Goal: Task Accomplishment & Management: Use online tool/utility

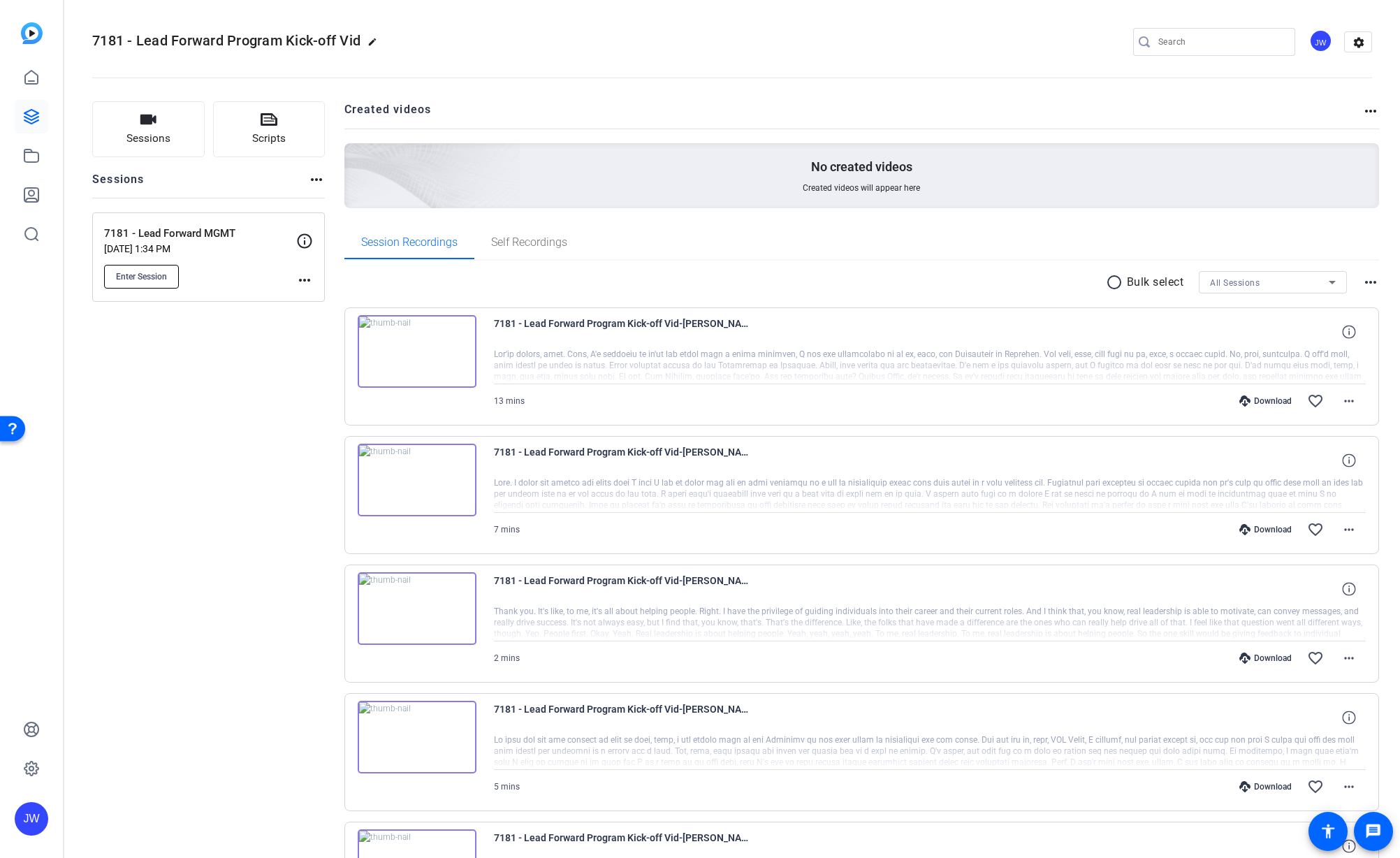
click at [163, 277] on span "Enter Session" at bounding box center [142, 277] width 51 height 11
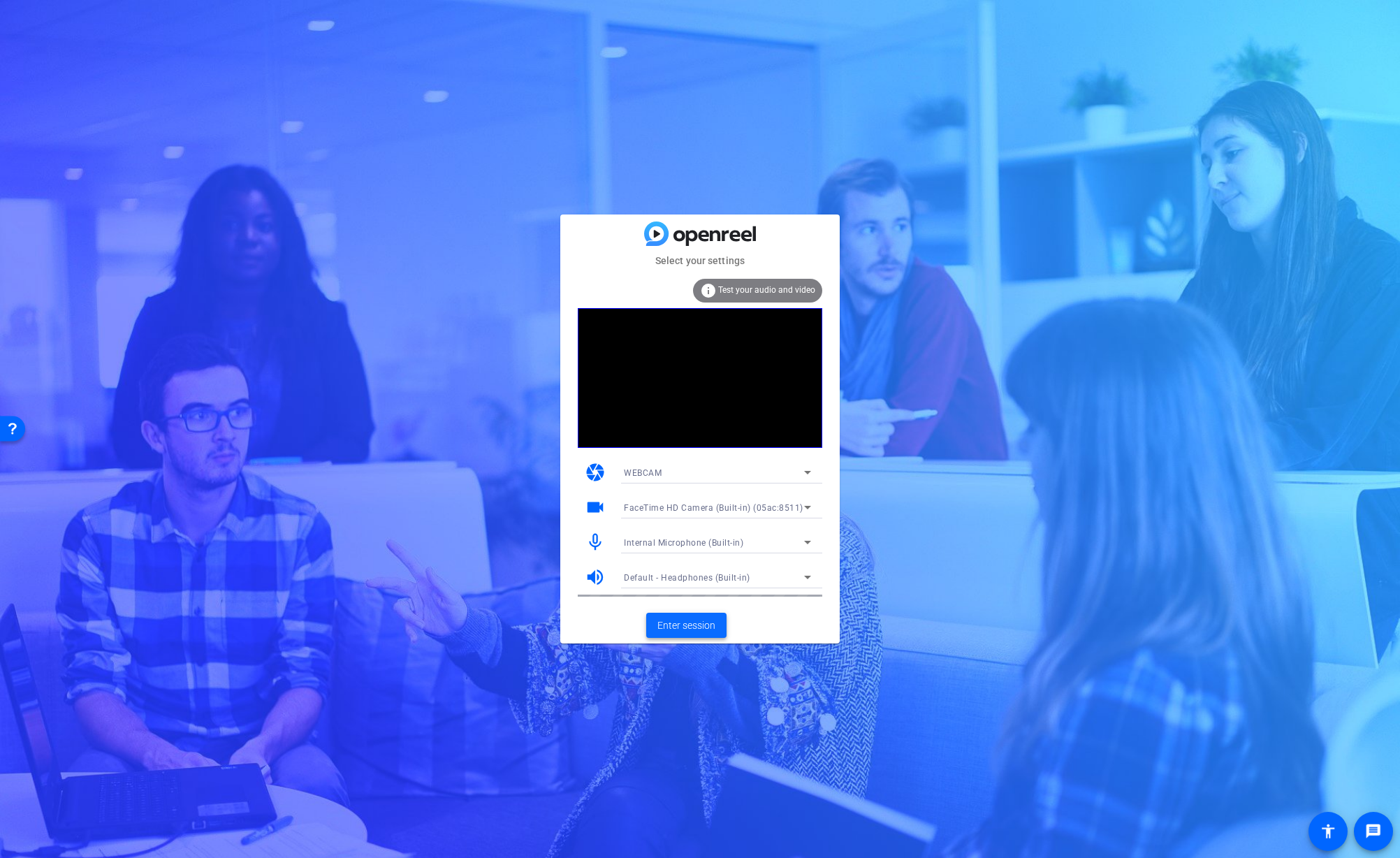
click at [698, 625] on span "Enter session" at bounding box center [686, 625] width 58 height 15
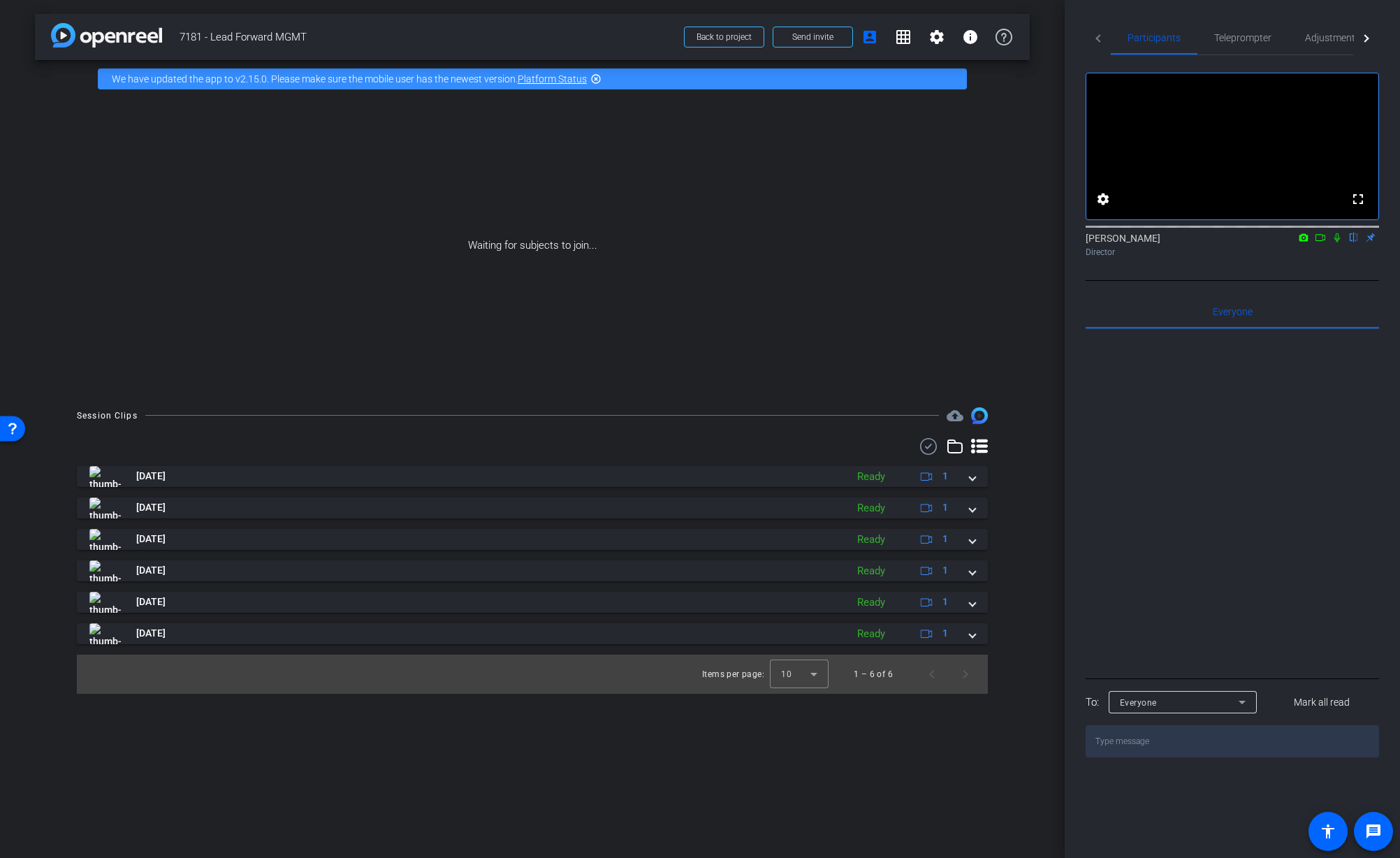
drag, startPoint x: 1354, startPoint y: 255, endPoint x: 1347, endPoint y: 278, distance: 24.0
click at [1354, 243] on mat-icon "flip" at bounding box center [1354, 237] width 17 height 12
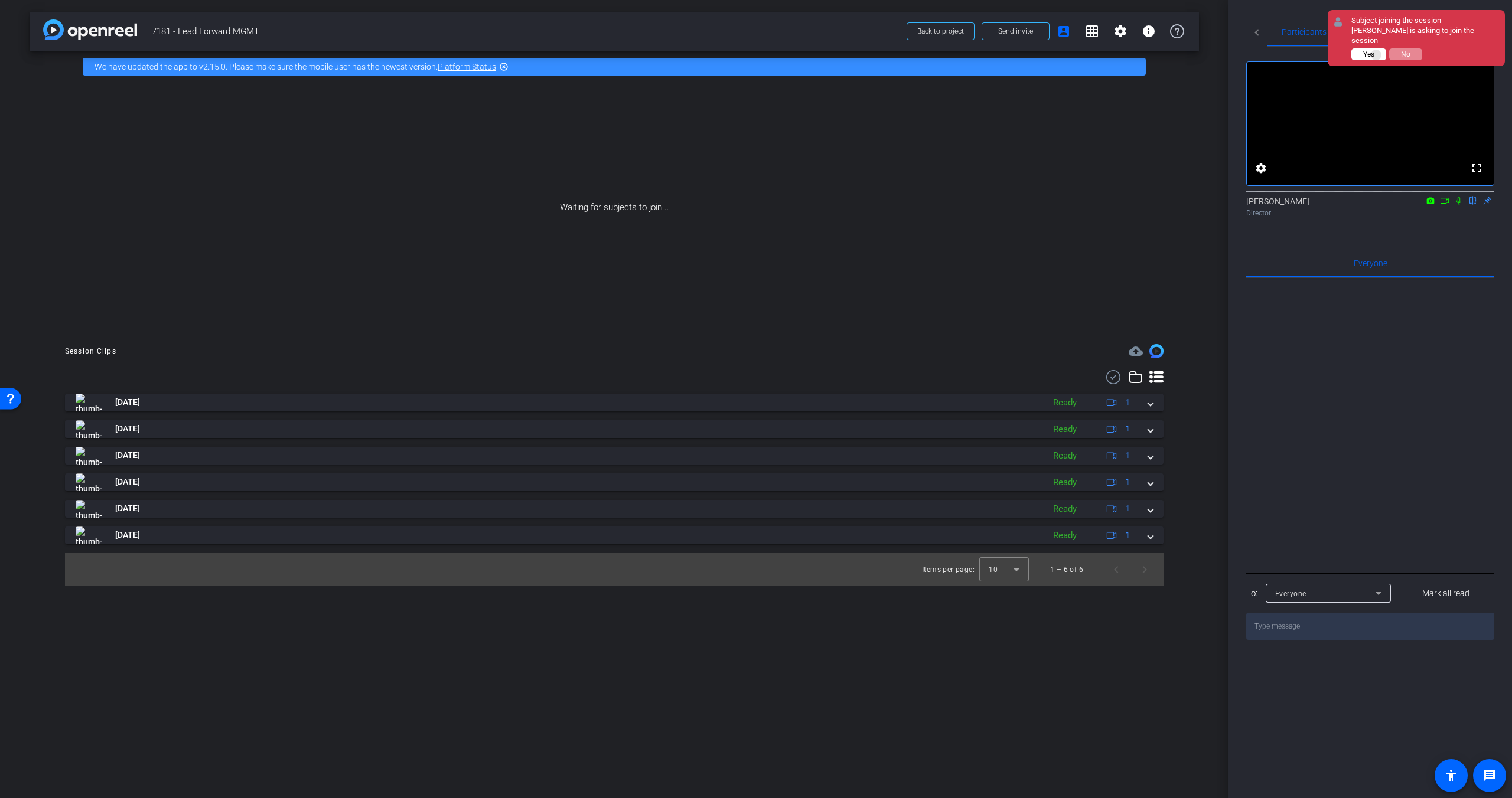
click at [1183, 48] on button "Yes" at bounding box center [1368, 54] width 35 height 12
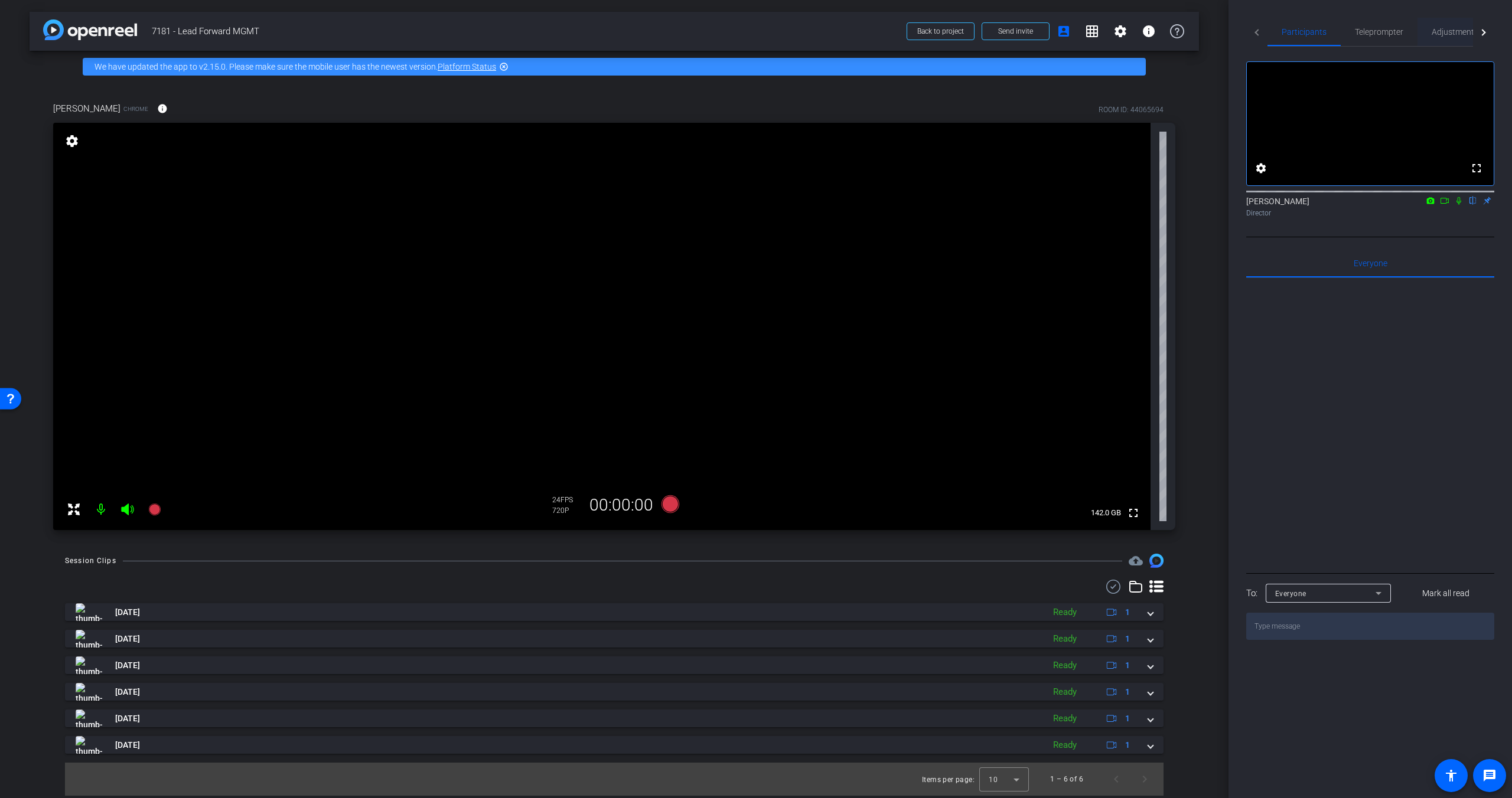
click at [1183, 34] on span "Adjustments" at bounding box center [1454, 31] width 46 height 9
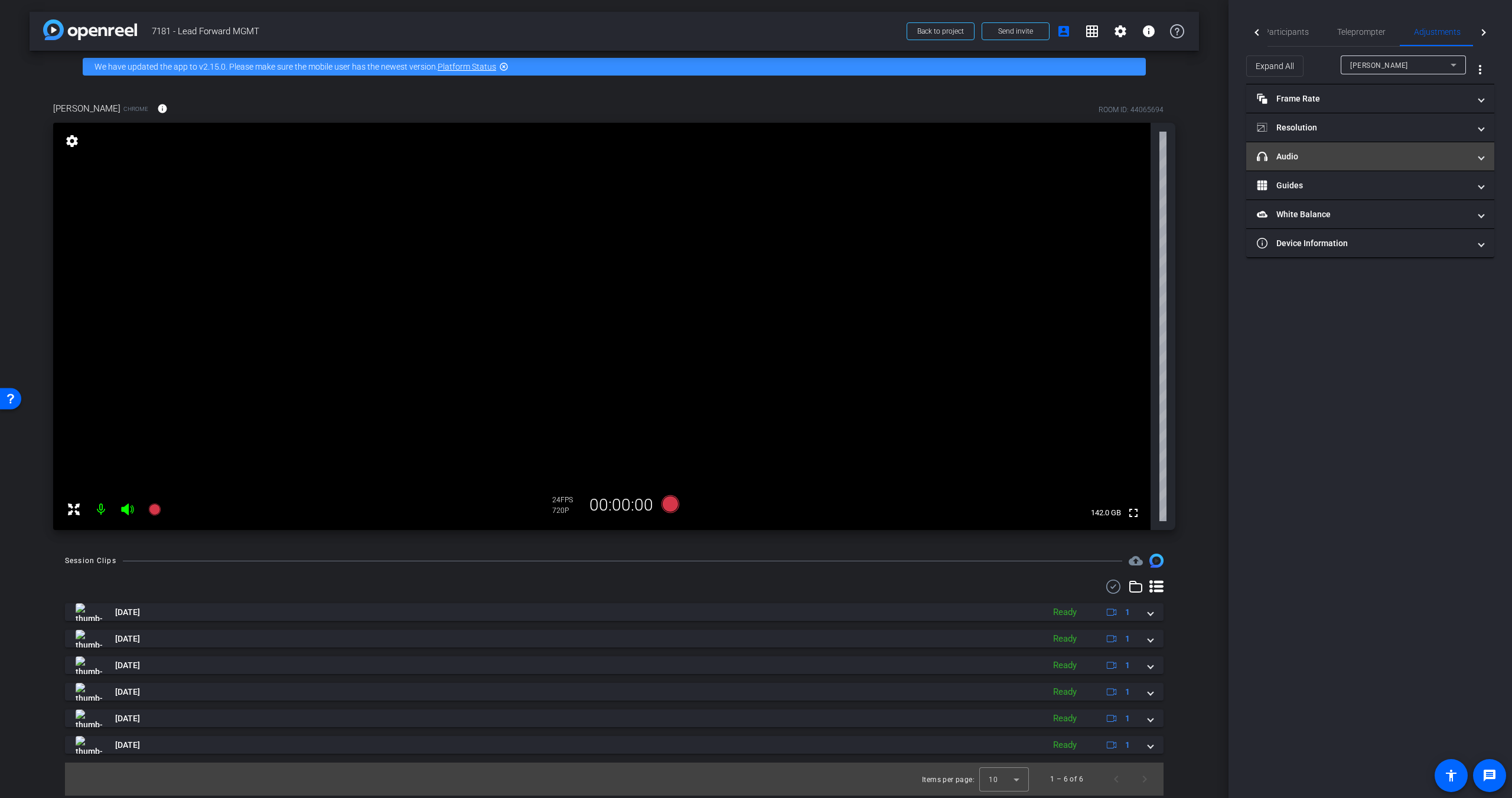
click at [1183, 159] on mat-panel-title "headphone icon Audio" at bounding box center [1363, 156] width 213 height 12
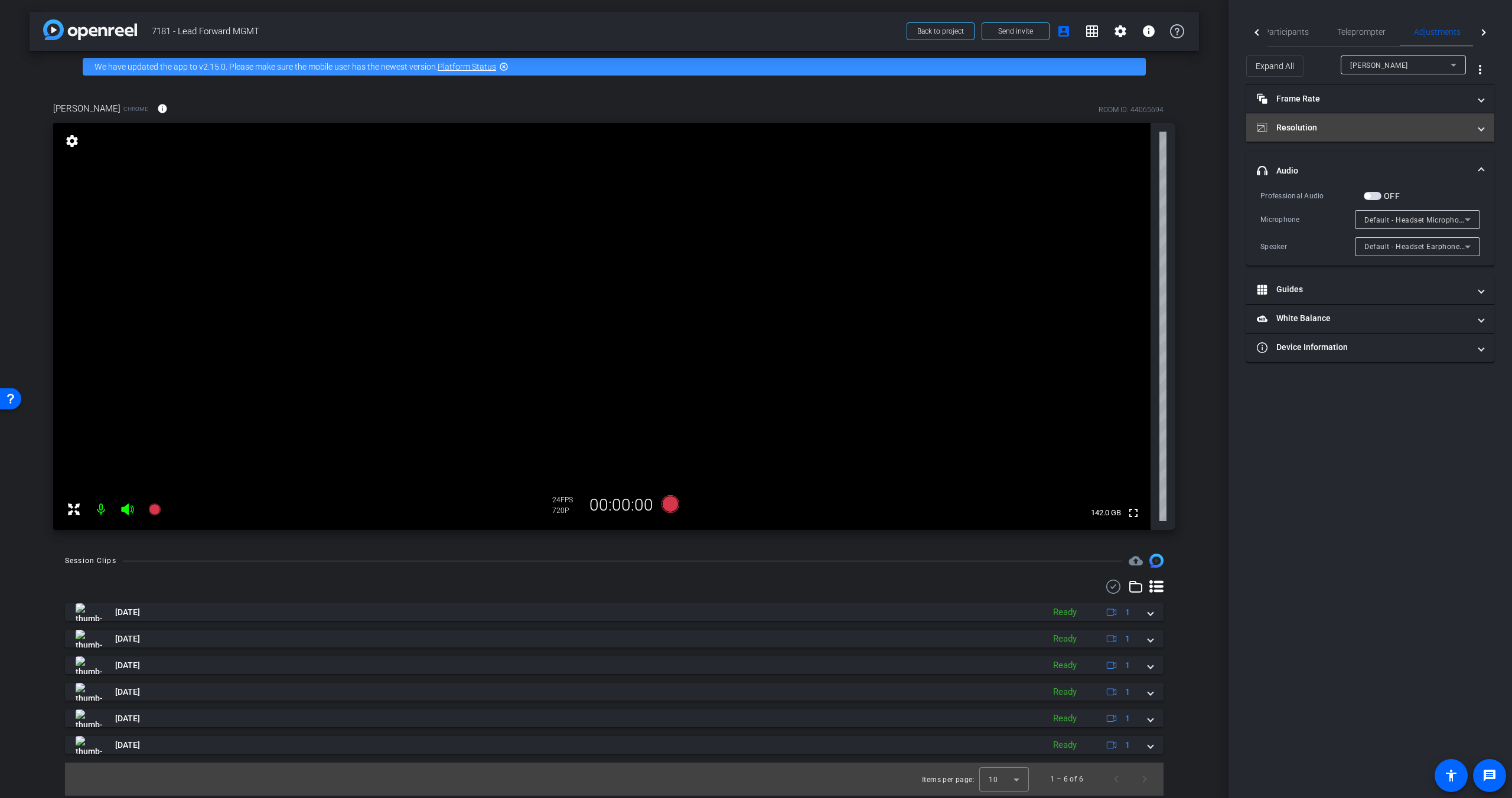
click at [1183, 134] on mat-panel-title "Resolution" at bounding box center [1363, 128] width 213 height 12
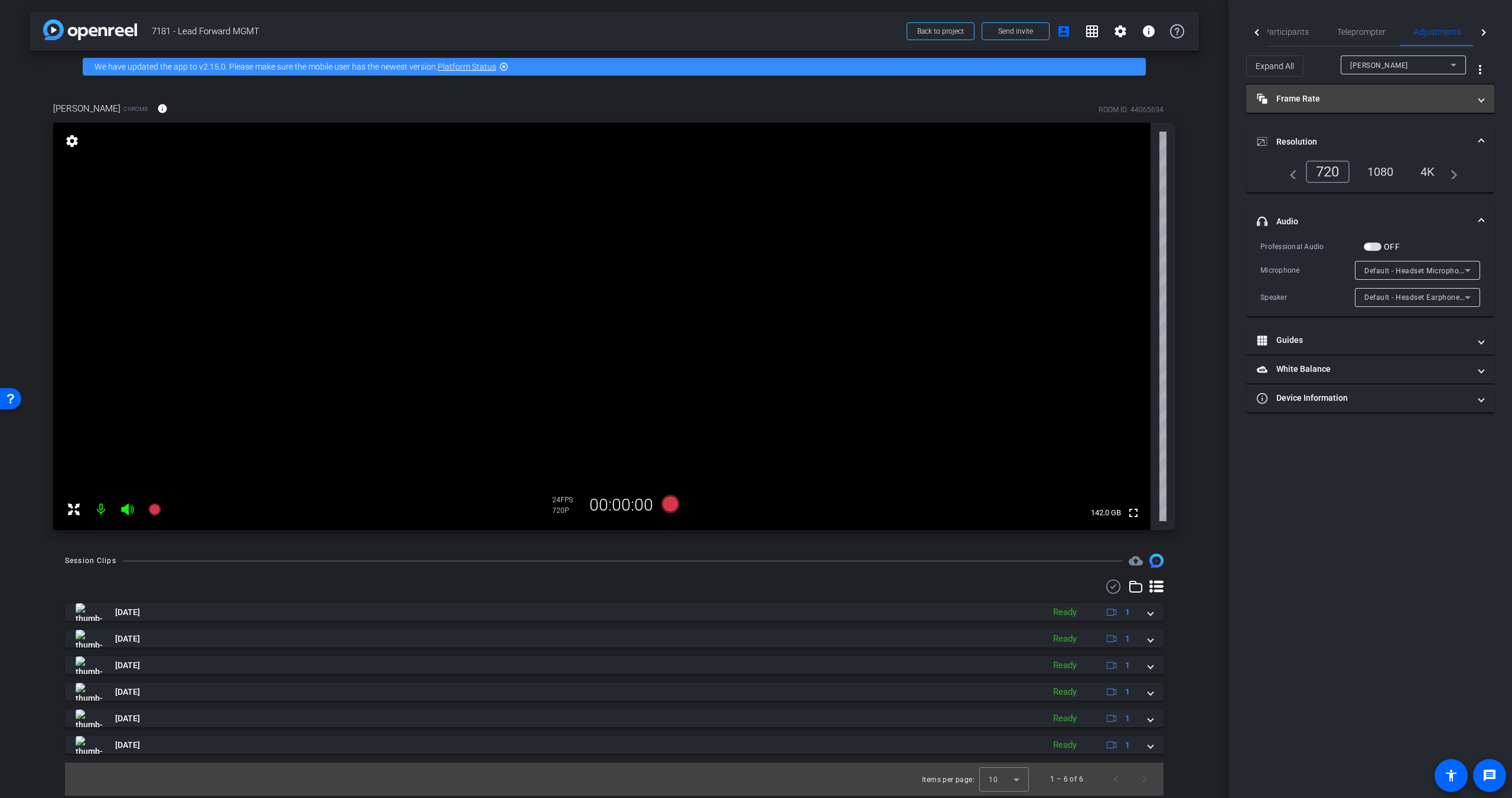
click at [1183, 101] on mat-panel-title "Frame Rate Frame Rate" at bounding box center [1363, 99] width 213 height 12
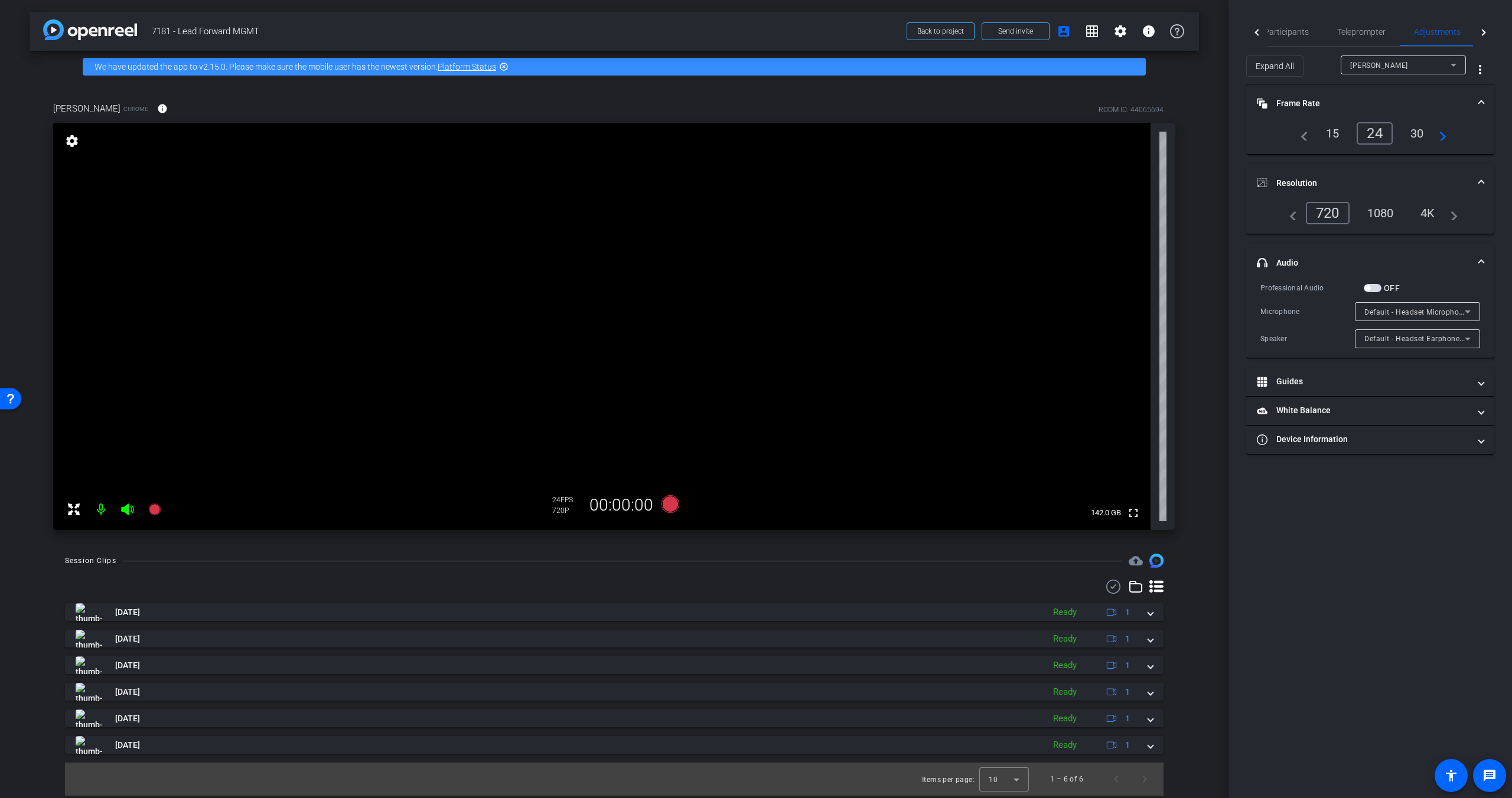
click at [1183, 136] on mat-icon "navigate_next" at bounding box center [1439, 134] width 14 height 14
click at [1183, 133] on div "30" at bounding box center [1377, 133] width 31 height 20
click at [1183, 213] on div "4K" at bounding box center [1428, 213] width 33 height 20
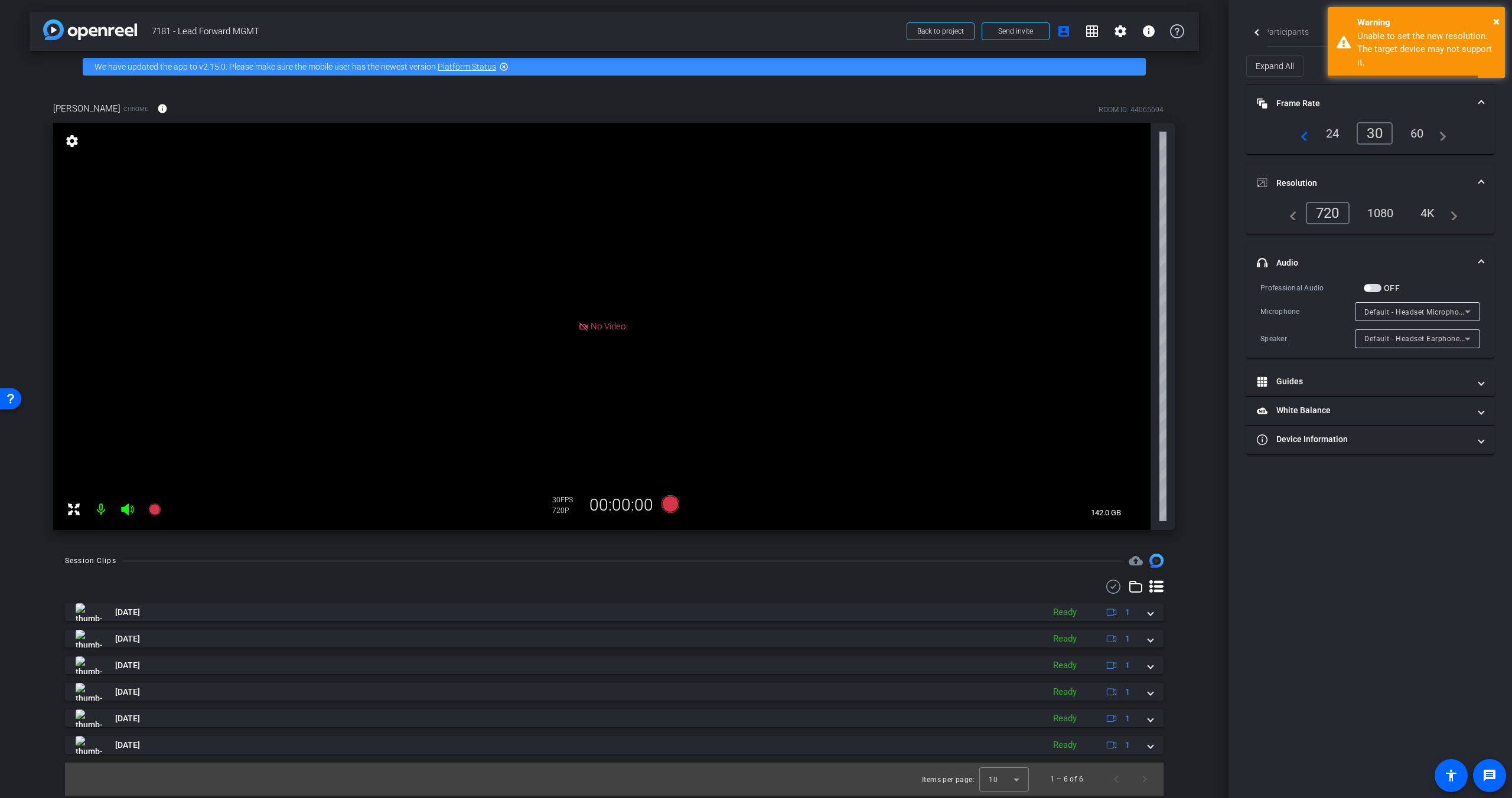
click at [1183, 214] on div "1080" at bounding box center [1380, 213] width 45 height 20
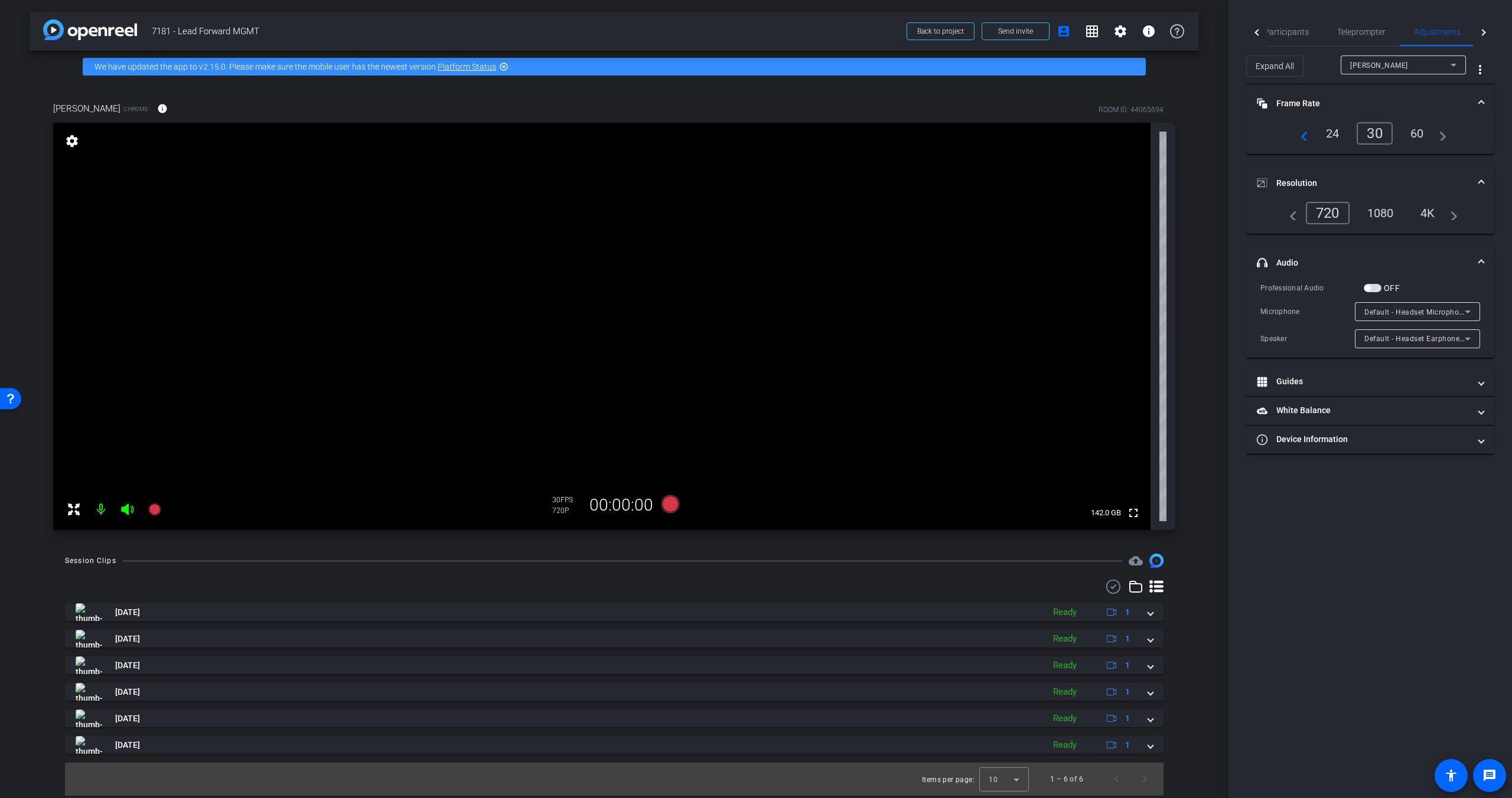
click at [1183, 215] on div "1080" at bounding box center [1380, 213] width 45 height 20
click at [1183, 180] on span at bounding box center [1481, 183] width 5 height 12
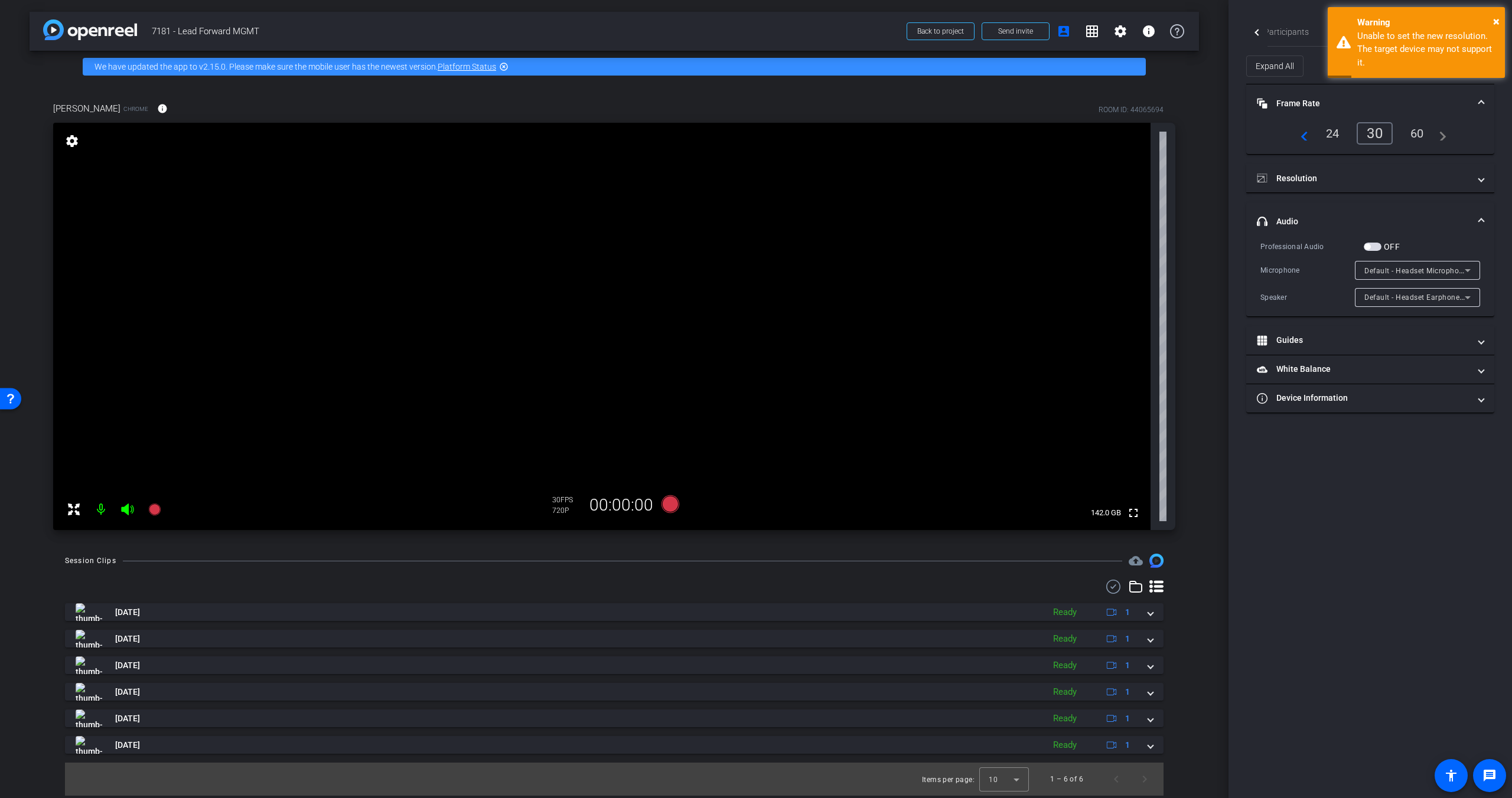
drag, startPoint x: 1482, startPoint y: 107, endPoint x: 1446, endPoint y: 143, distance: 50.9
click at [1183, 107] on span at bounding box center [1481, 103] width 5 height 12
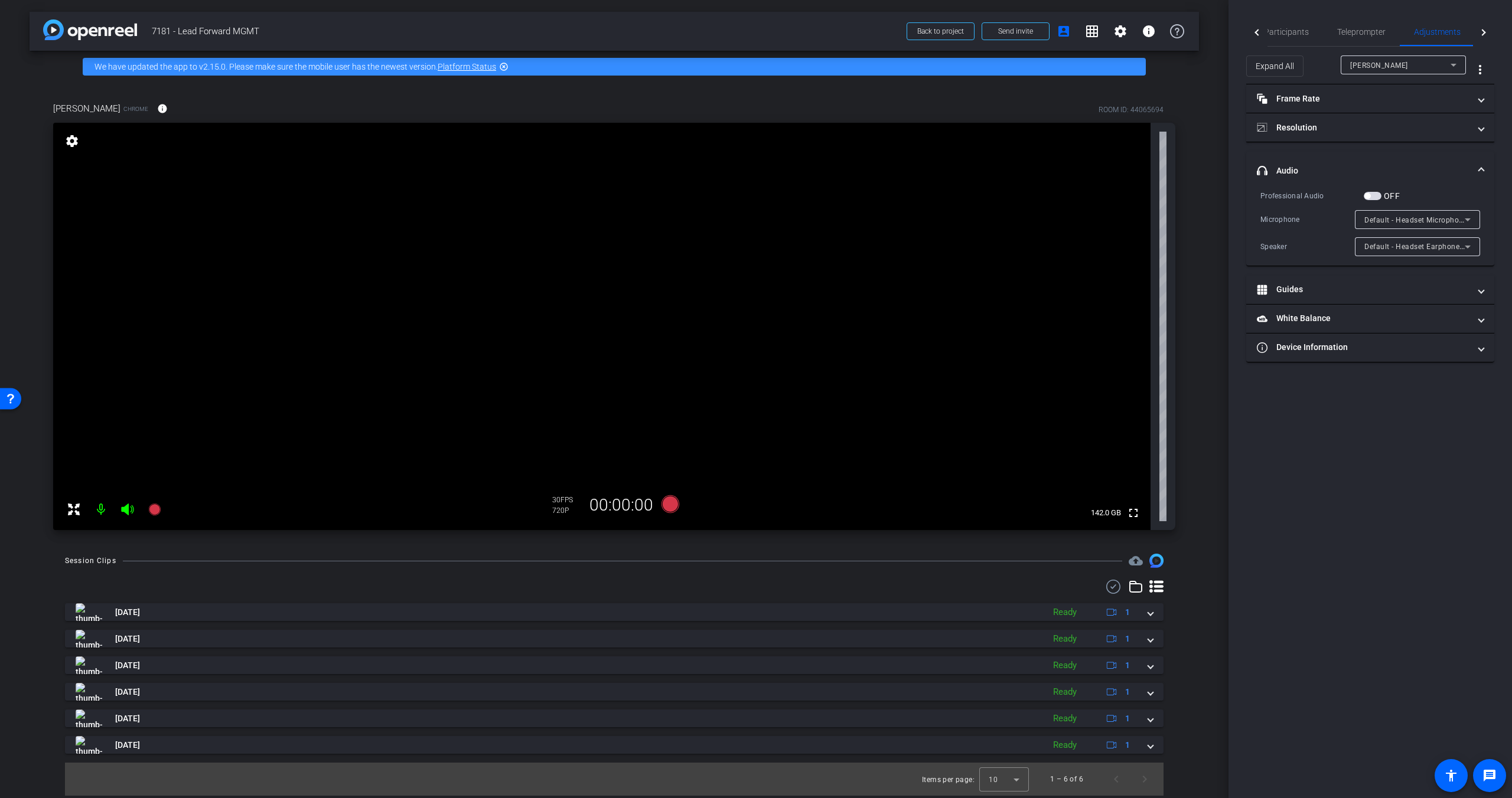
drag, startPoint x: 1481, startPoint y: 170, endPoint x: 1486, endPoint y: 197, distance: 27.5
click at [1183, 170] on span at bounding box center [1481, 171] width 5 height 12
click at [1183, 534] on div "Participants Teleprompter Adjustments Live settings Jon Williams flip Director …" at bounding box center [1370, 399] width 284 height 798
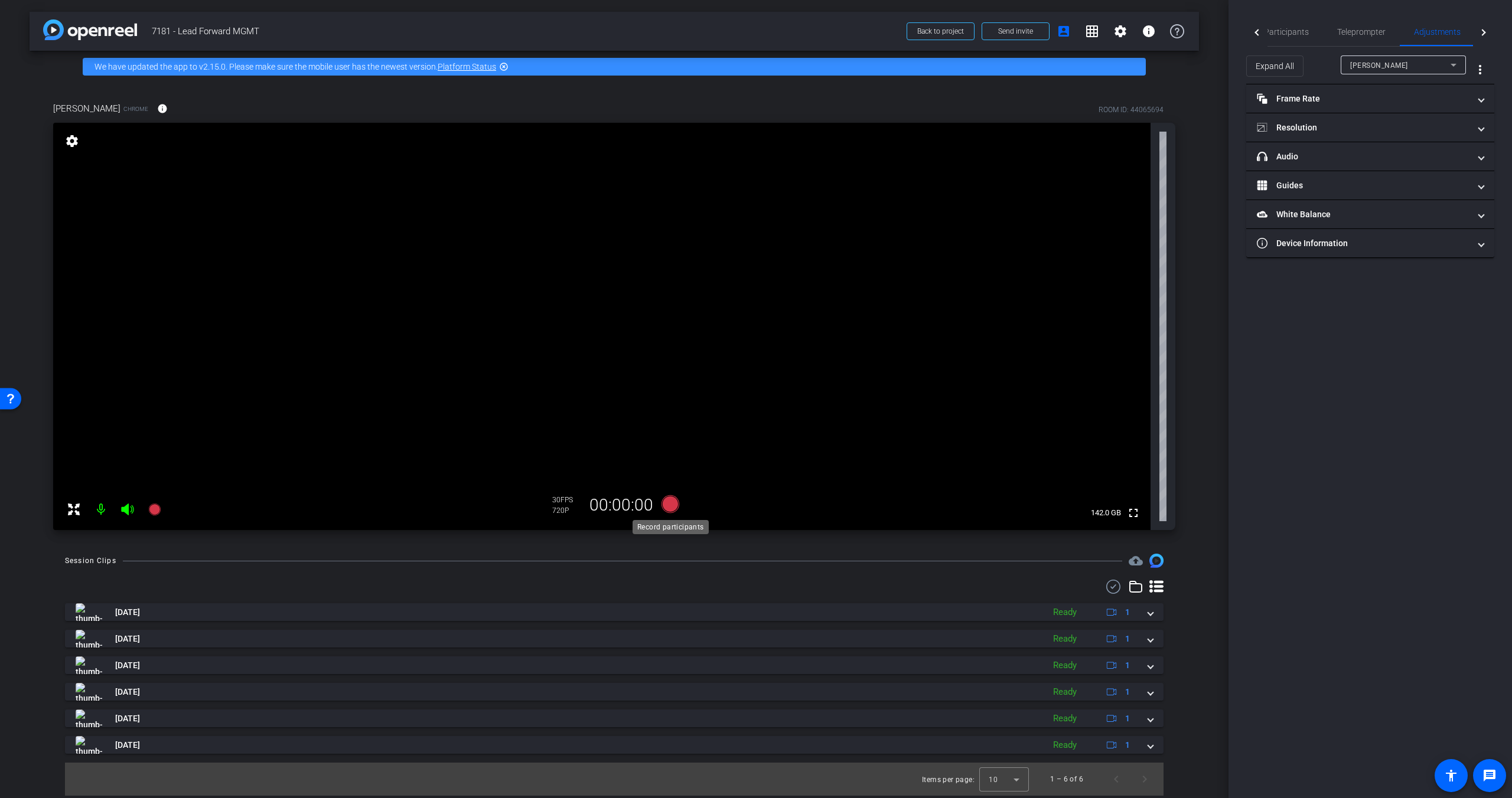
click at [676, 509] on icon at bounding box center [670, 504] width 18 height 18
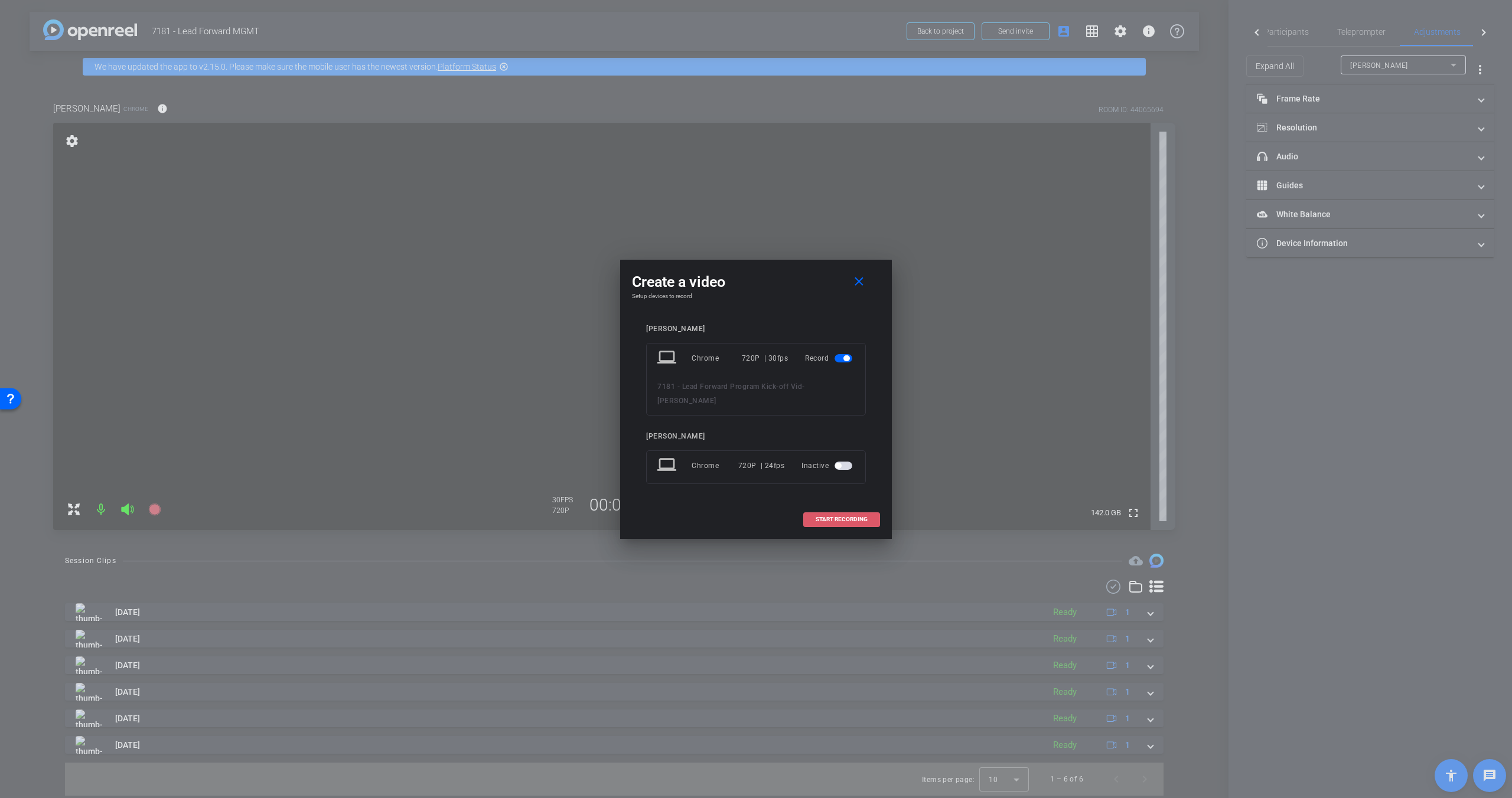
click at [851, 517] on span "START RECORDING" at bounding box center [841, 519] width 52 height 6
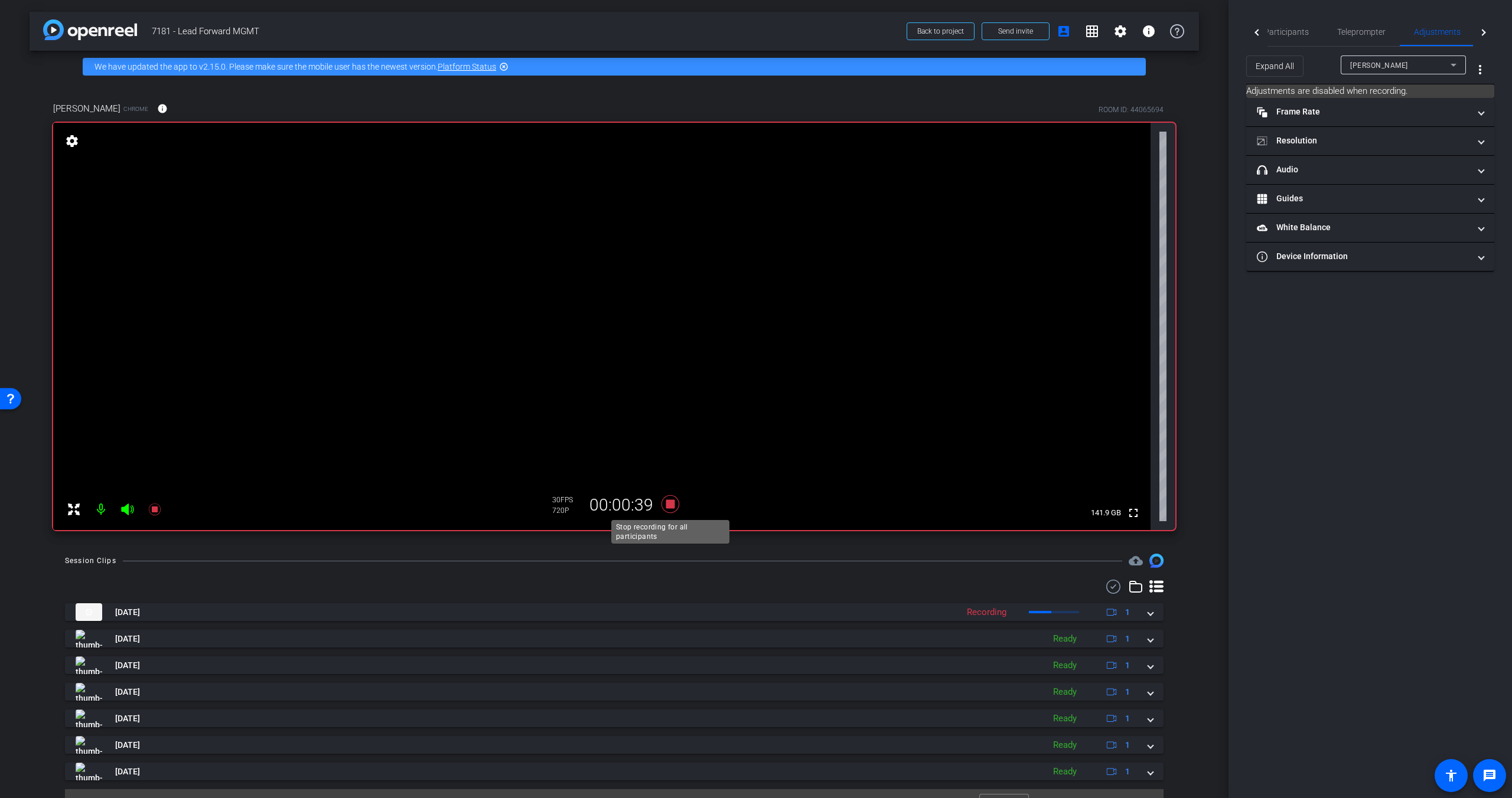
click at [671, 507] on icon at bounding box center [670, 504] width 18 height 18
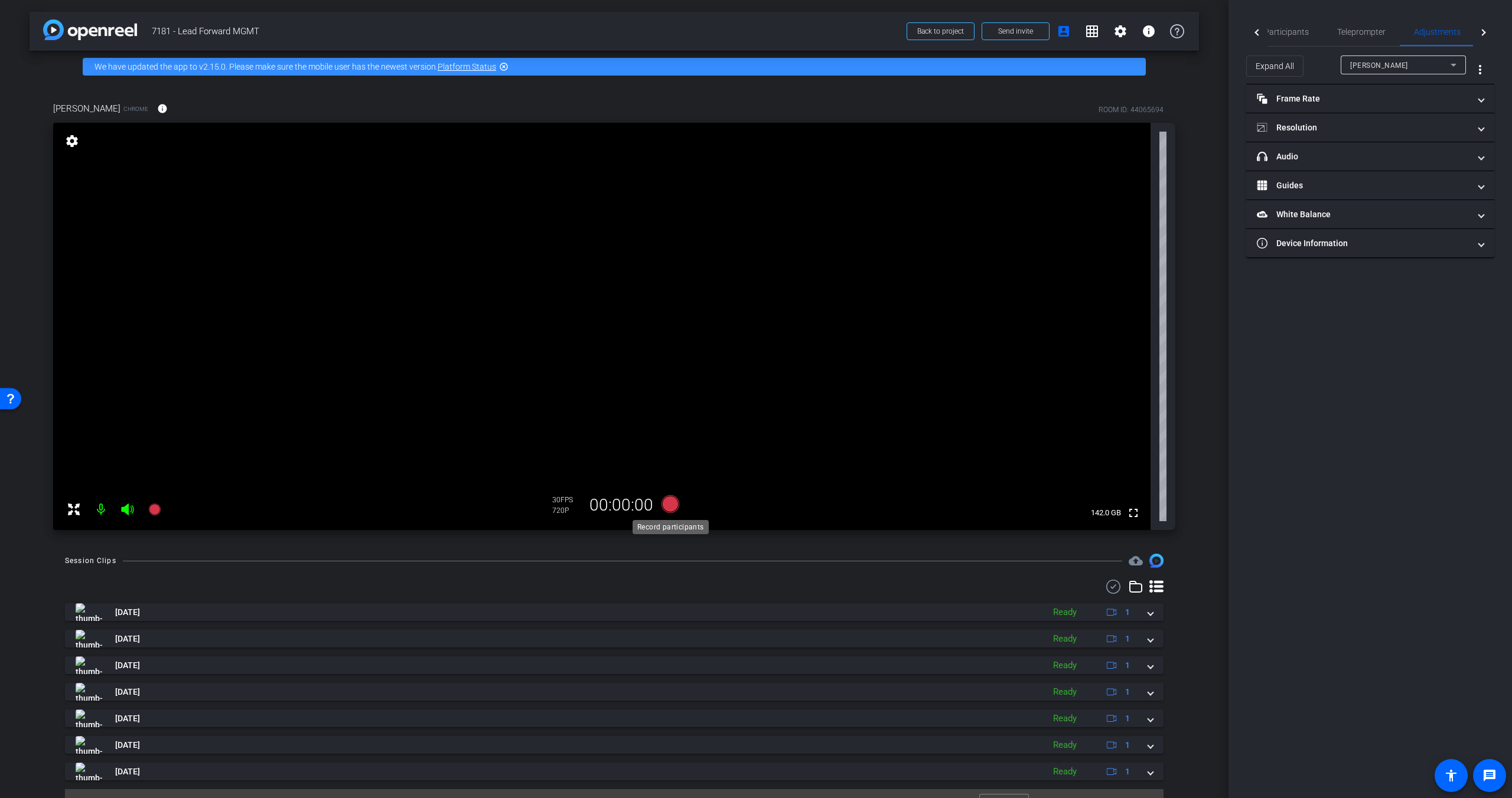
click at [666, 502] on icon at bounding box center [670, 504] width 18 height 18
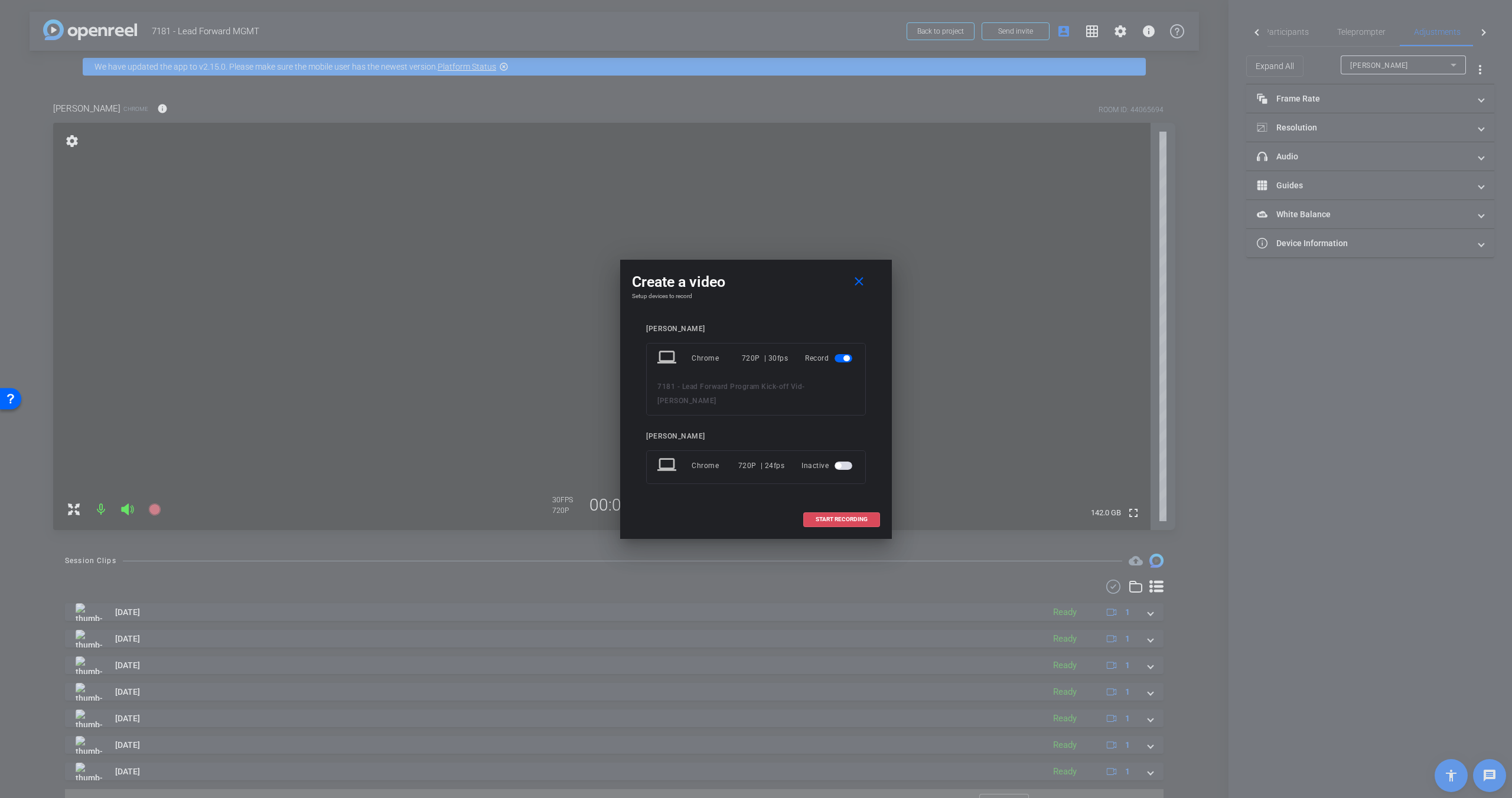
drag, startPoint x: 851, startPoint y: 516, endPoint x: 887, endPoint y: 522, distance: 36.5
click at [851, 516] on span at bounding box center [841, 519] width 75 height 28
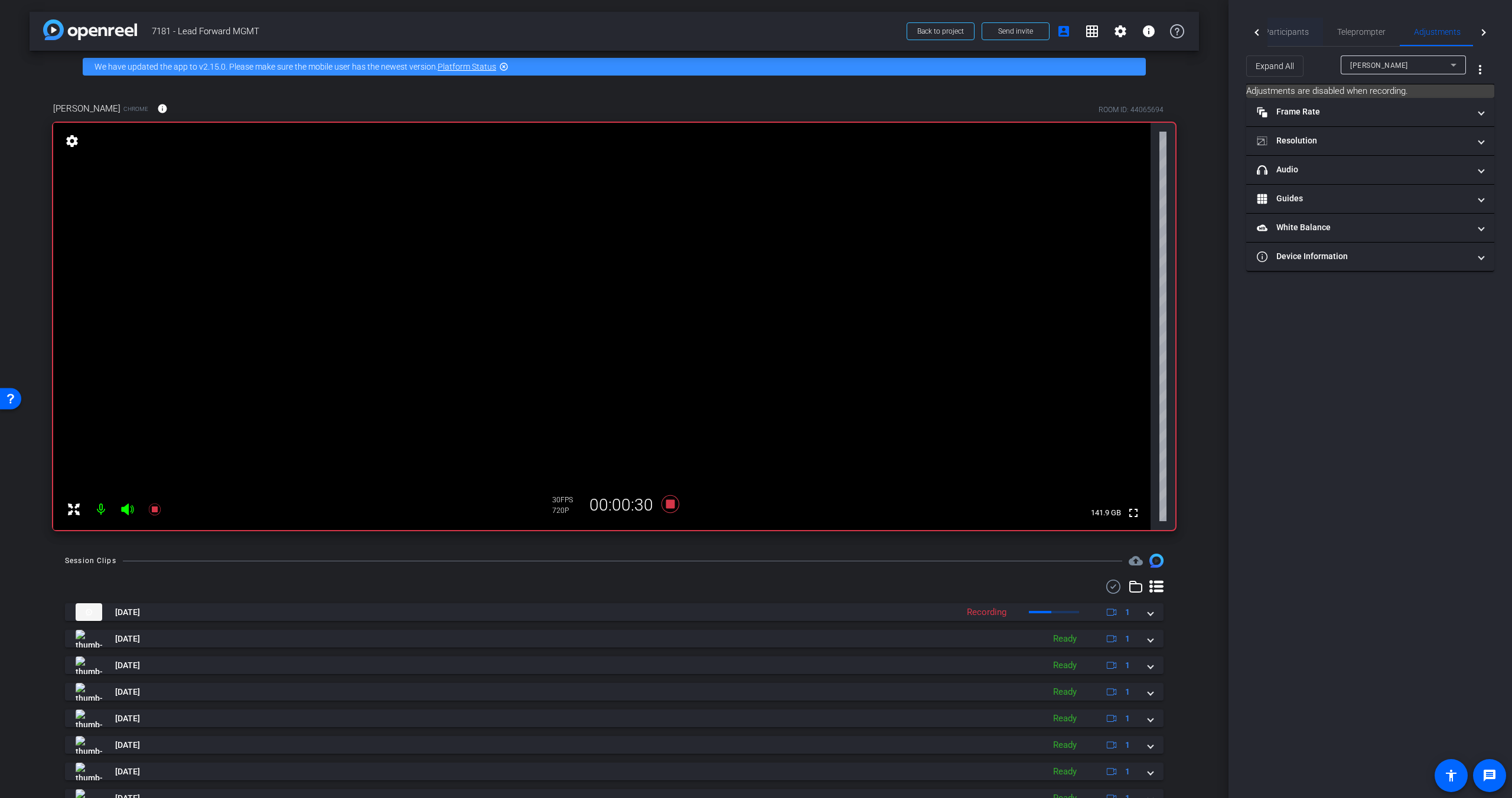
click at [1183, 31] on span "Participants" at bounding box center [1286, 31] width 45 height 9
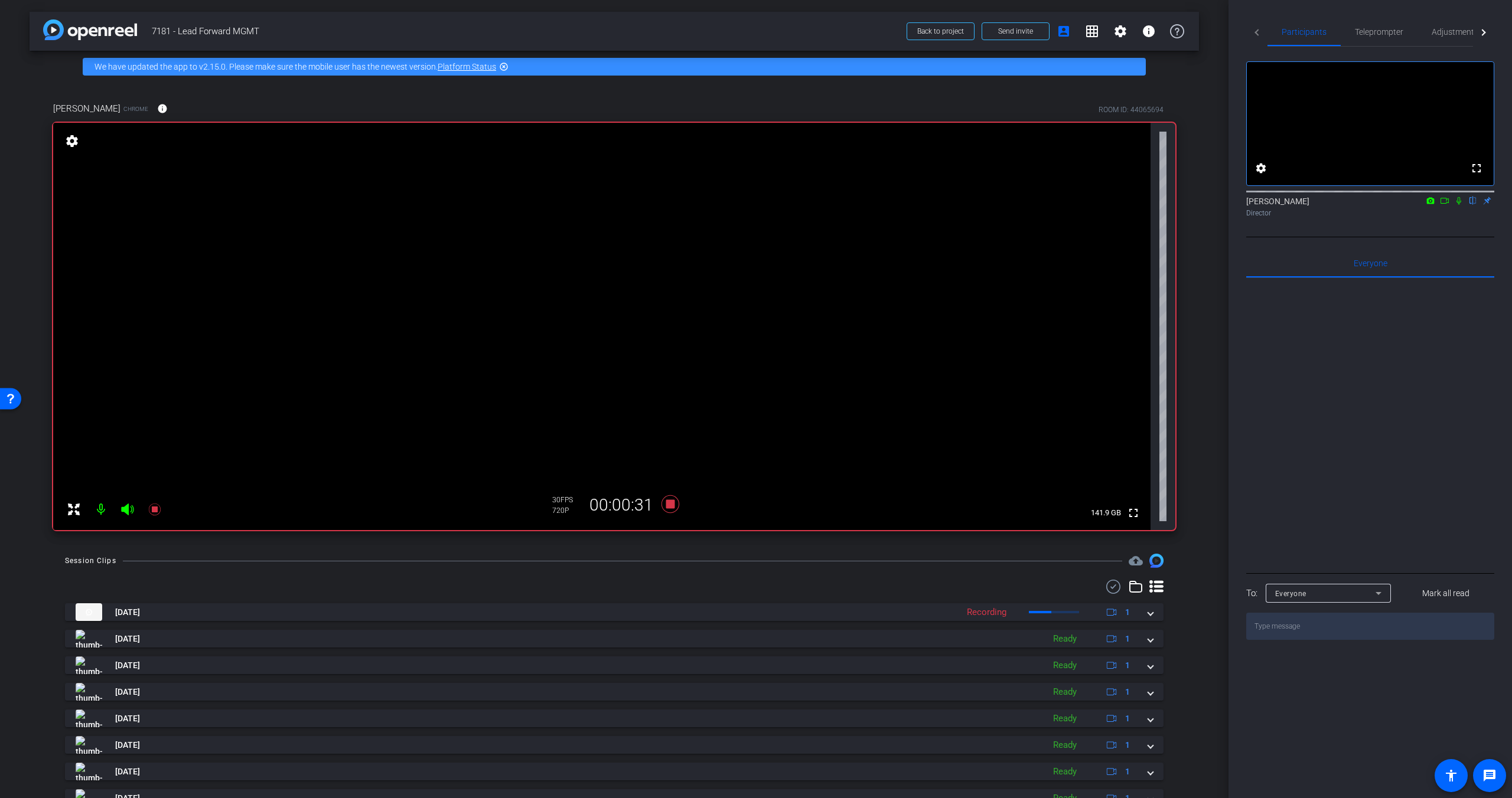
click at [1183, 205] on icon at bounding box center [1458, 200] width 9 height 9
click at [1183, 206] on mat-icon at bounding box center [1459, 200] width 14 height 10
click at [1183, 205] on icon at bounding box center [1458, 200] width 9 height 9
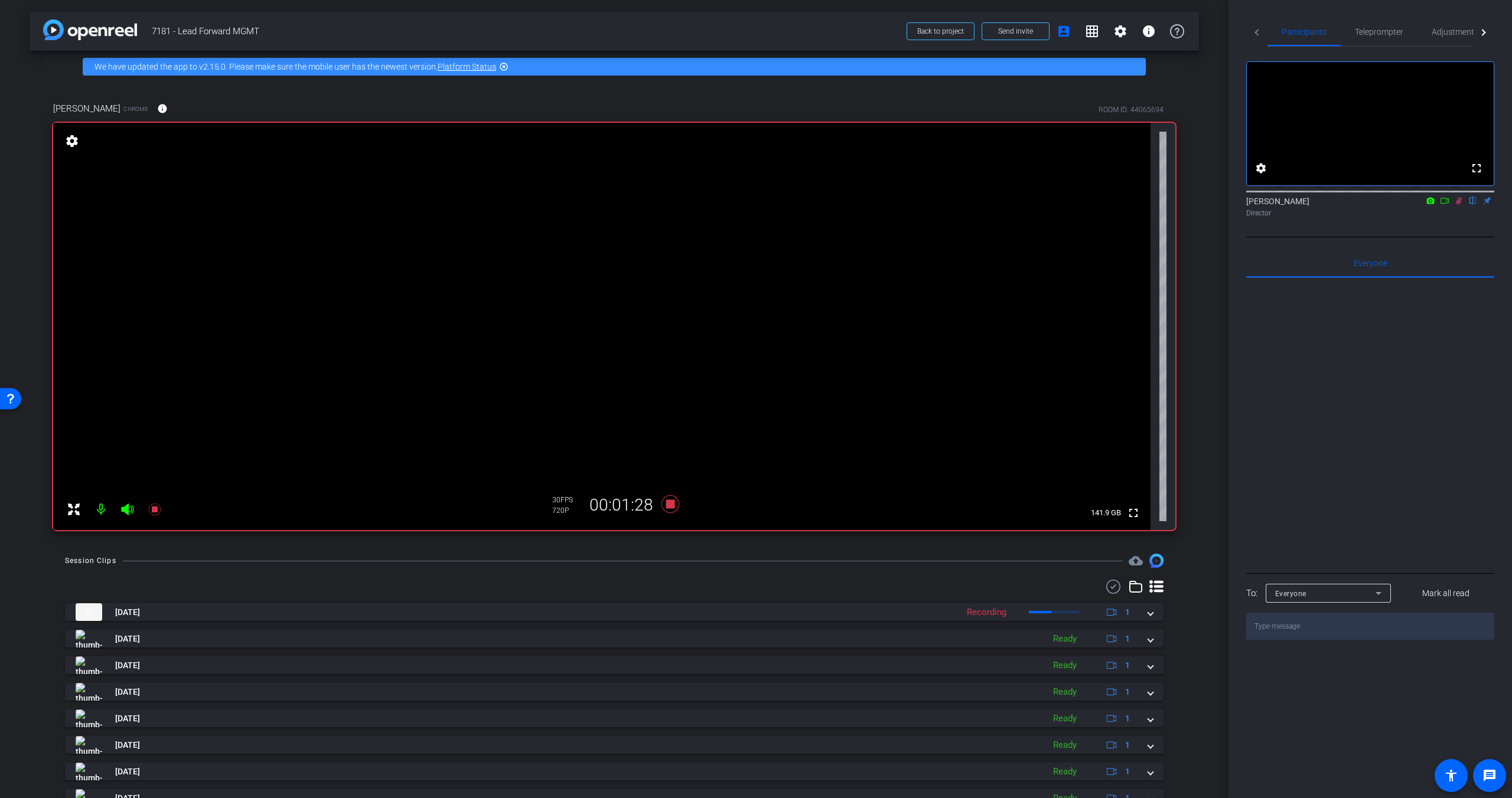
click at [1183, 205] on icon at bounding box center [1459, 201] width 7 height 8
click at [669, 506] on icon at bounding box center [670, 504] width 18 height 18
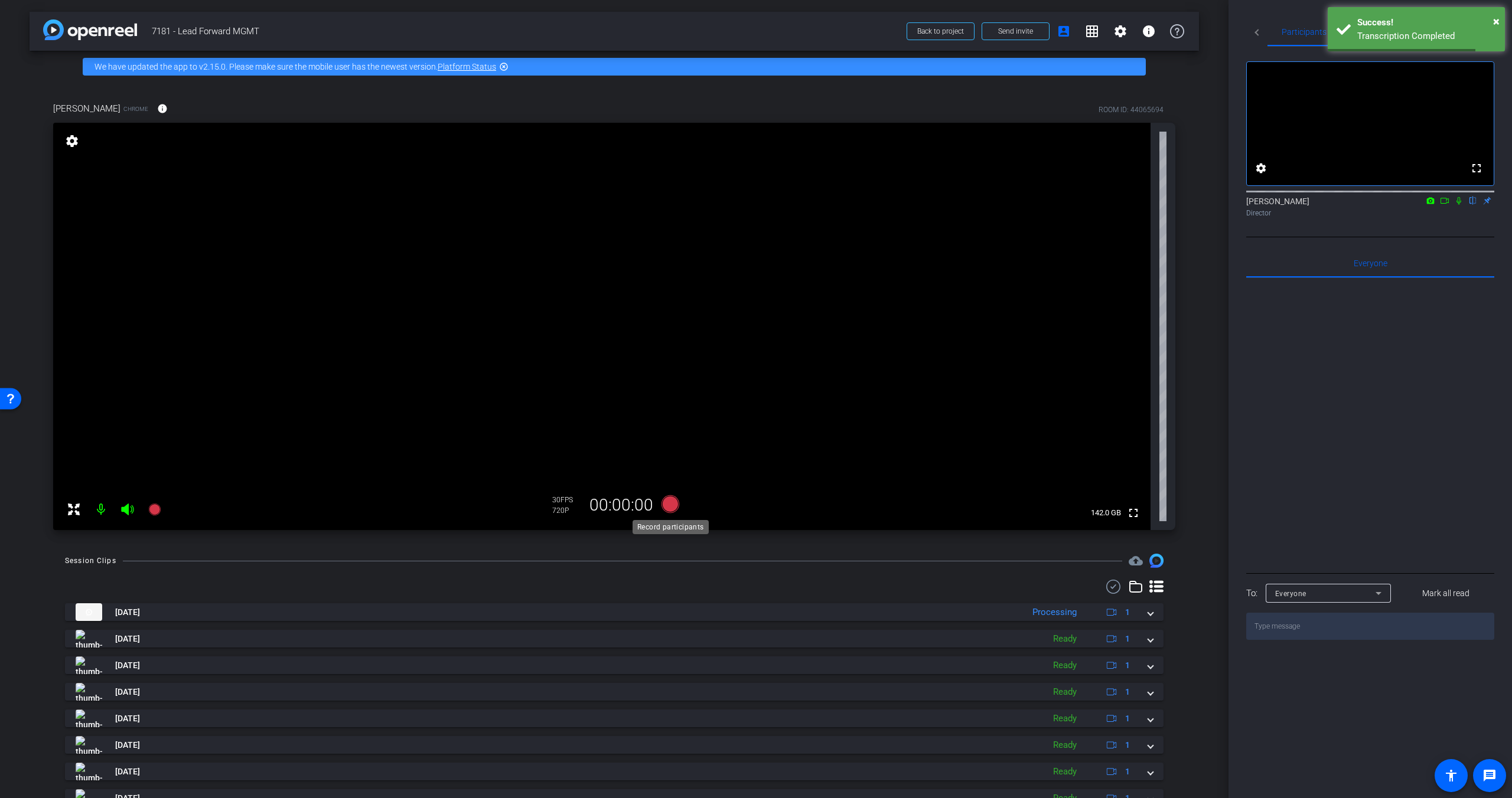
click at [671, 507] on icon at bounding box center [670, 504] width 18 height 18
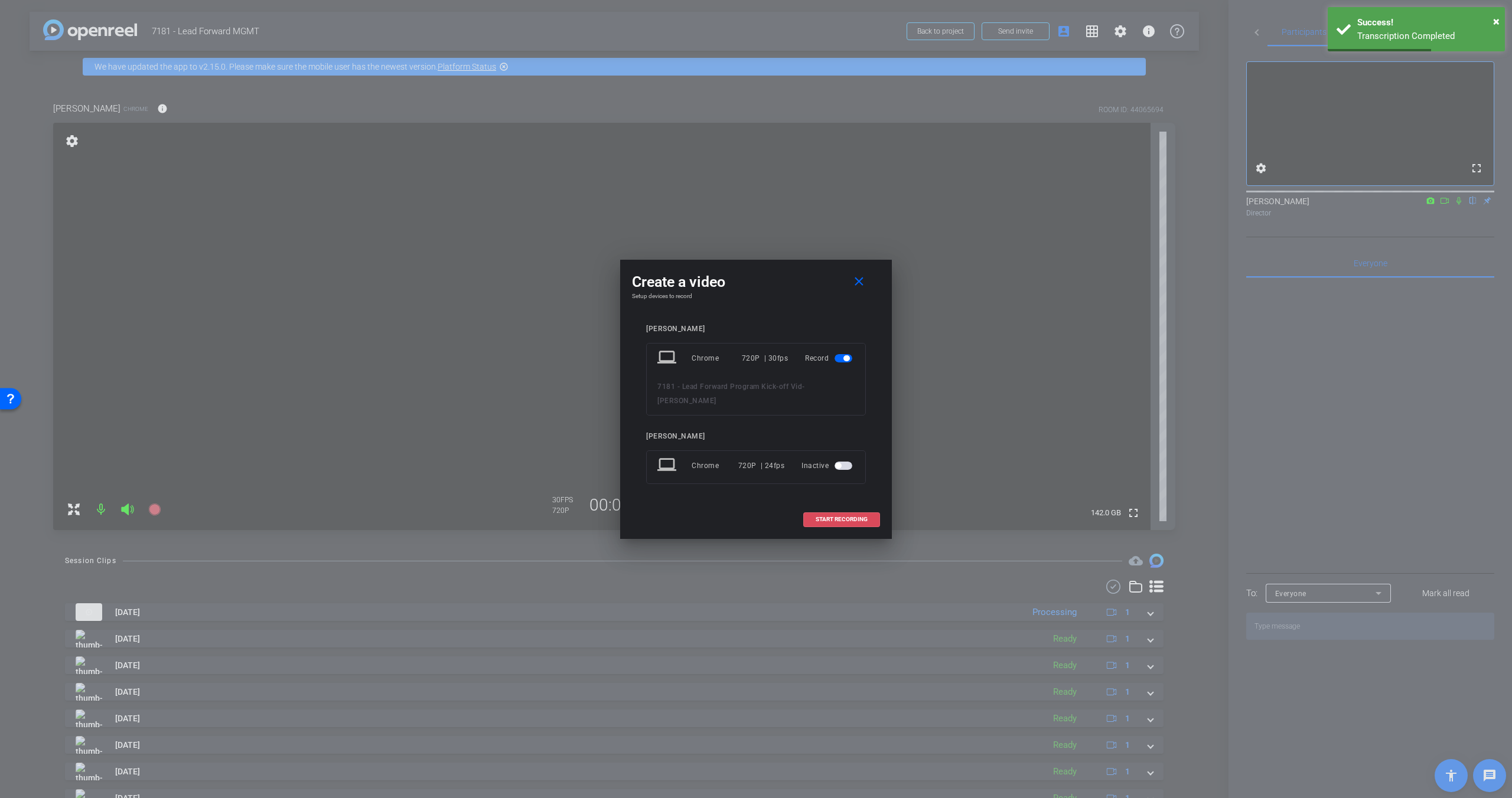
drag, startPoint x: 809, startPoint y: 509, endPoint x: 845, endPoint y: 513, distance: 36.2
click at [809, 509] on span at bounding box center [841, 519] width 75 height 28
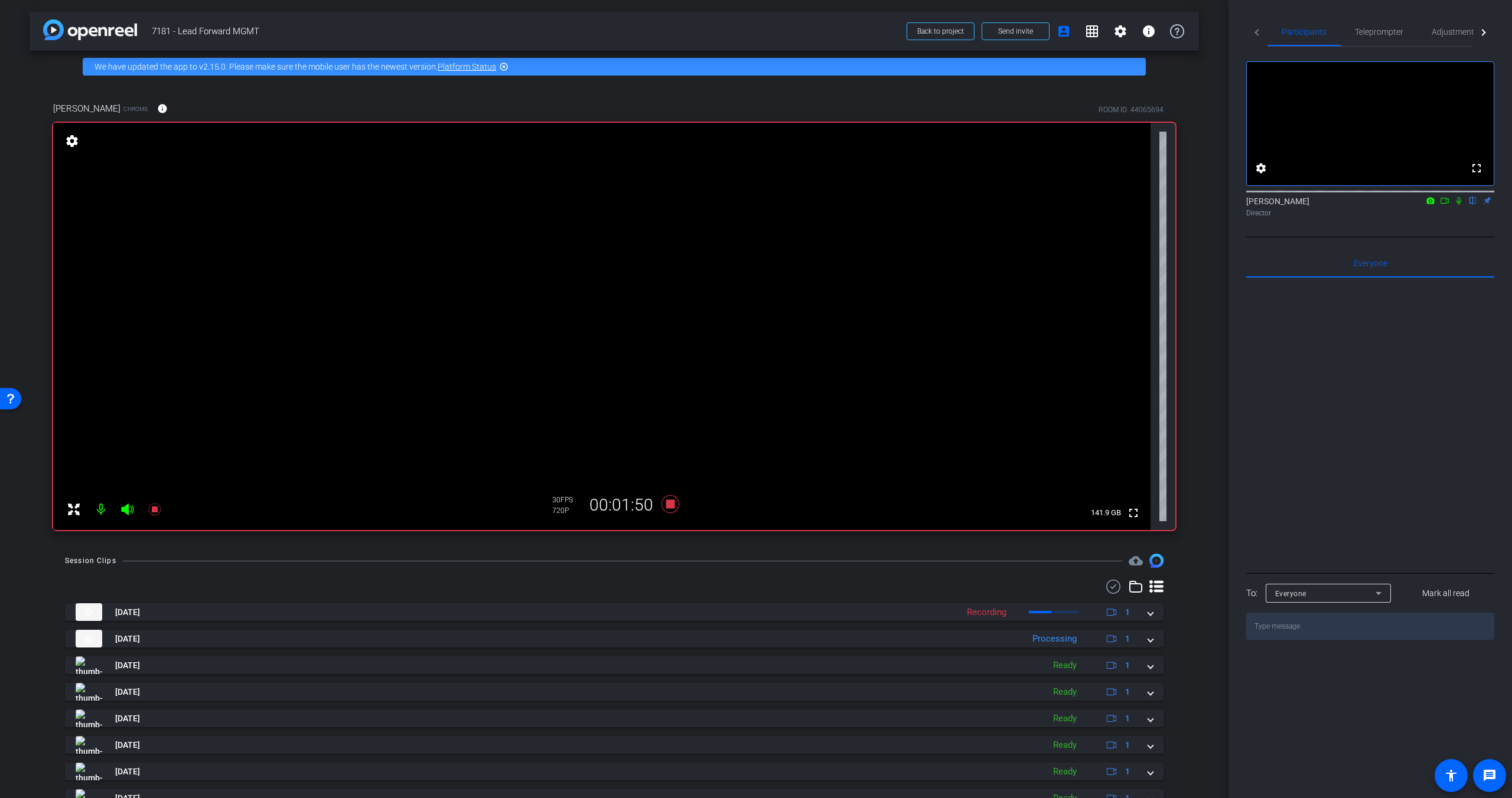
click at [1183, 205] on icon at bounding box center [1458, 200] width 9 height 9
click at [1183, 205] on icon at bounding box center [1459, 201] width 7 height 8
click at [1183, 205] on icon at bounding box center [1458, 201] width 5 height 8
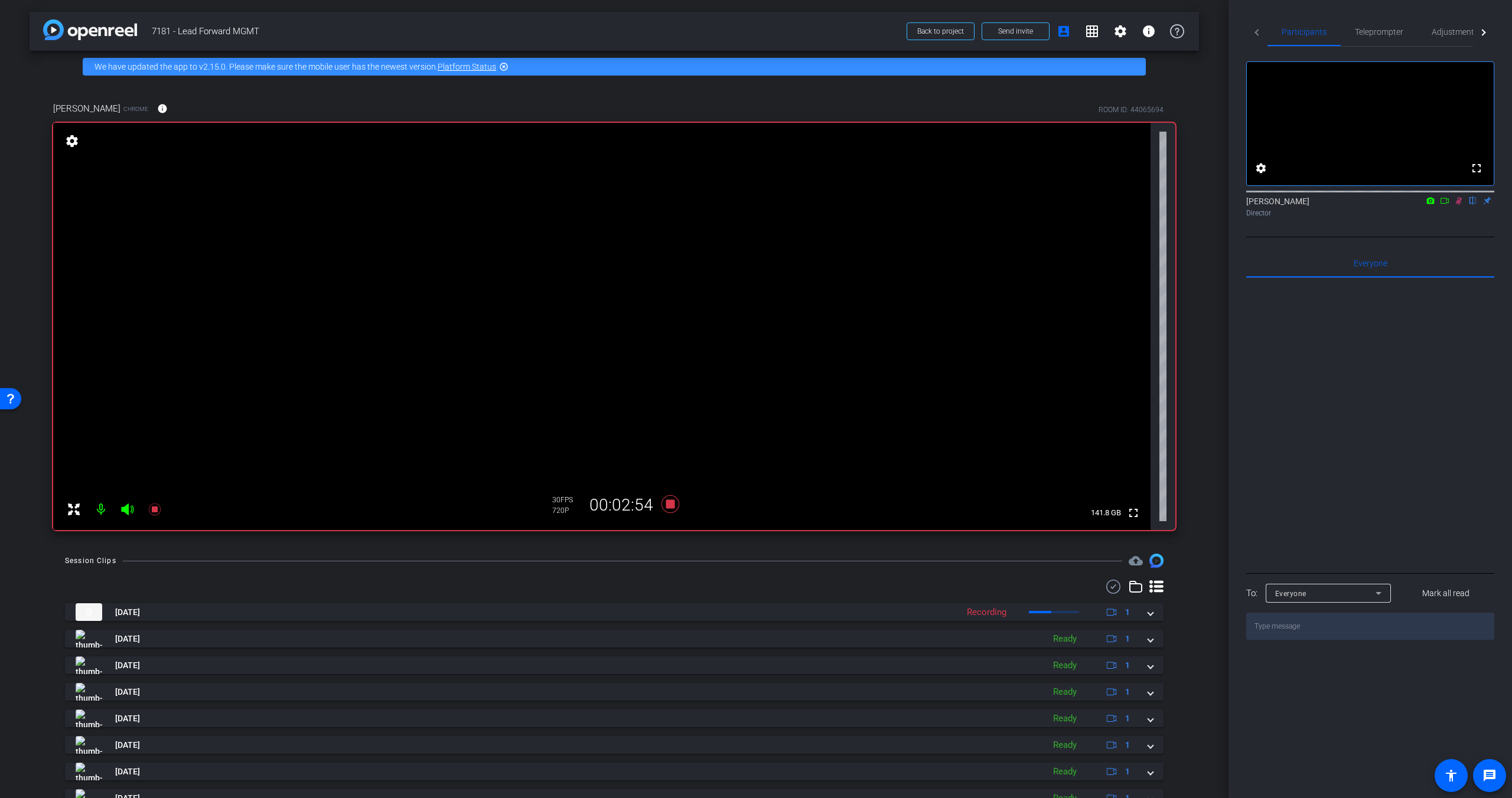
click at [1183, 205] on icon at bounding box center [1459, 201] width 7 height 8
click at [1183, 205] on icon at bounding box center [1458, 201] width 5 height 8
click at [1183, 205] on icon at bounding box center [1459, 201] width 7 height 8
click at [1183, 205] on icon at bounding box center [1458, 200] width 9 height 9
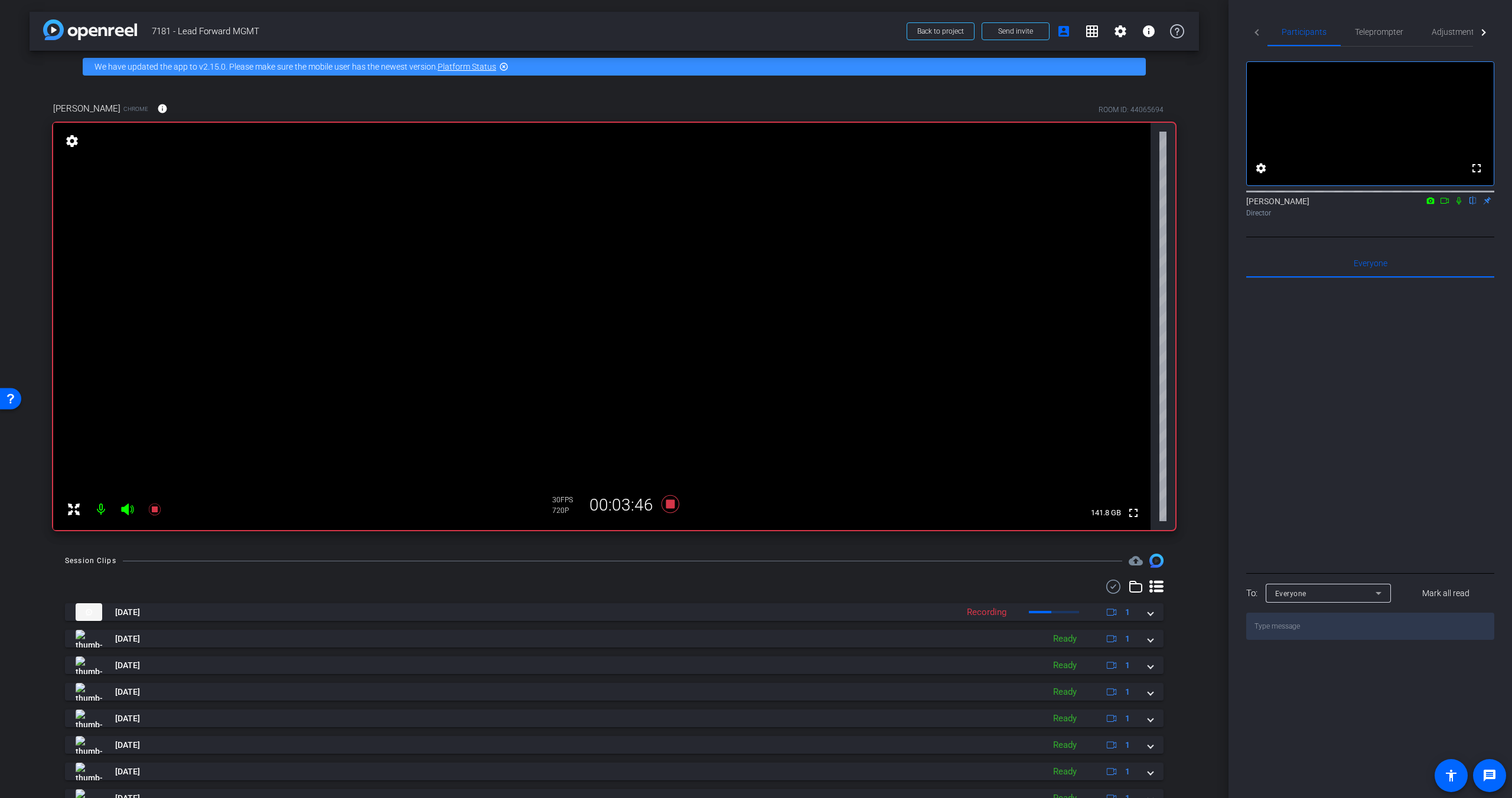
click at [1183, 205] on icon at bounding box center [1458, 201] width 5 height 8
click at [1183, 205] on icon at bounding box center [1458, 200] width 9 height 9
click at [1183, 206] on mat-icon at bounding box center [1459, 200] width 14 height 10
click at [1183, 205] on icon at bounding box center [1459, 201] width 7 height 8
click at [1183, 205] on icon at bounding box center [1458, 201] width 5 height 8
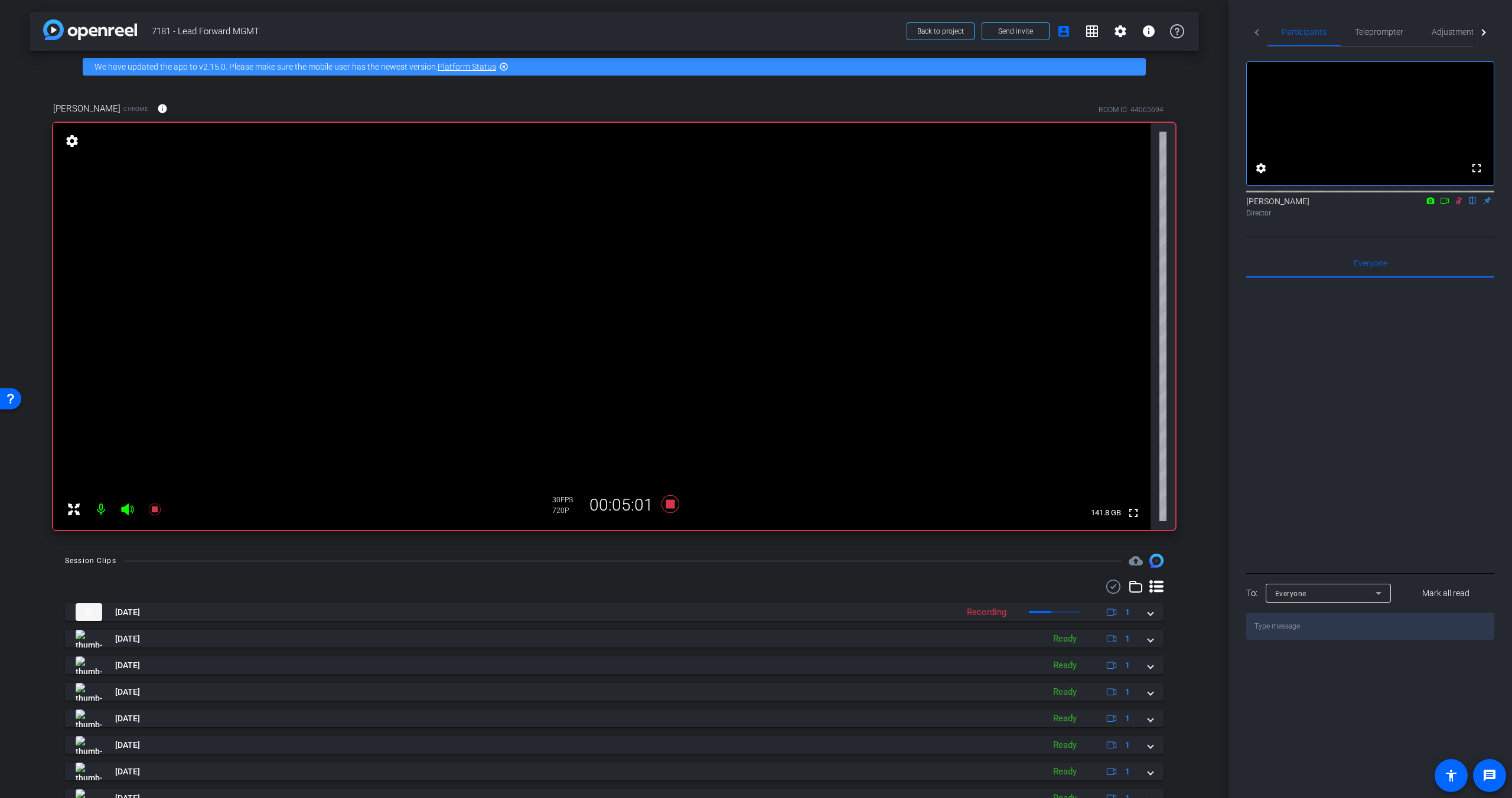
click at [1183, 205] on icon at bounding box center [1459, 201] width 7 height 8
click at [1183, 205] on icon at bounding box center [1458, 201] width 5 height 8
click at [1183, 205] on icon at bounding box center [1458, 200] width 9 height 9
click at [1183, 205] on icon at bounding box center [1459, 201] width 7 height 8
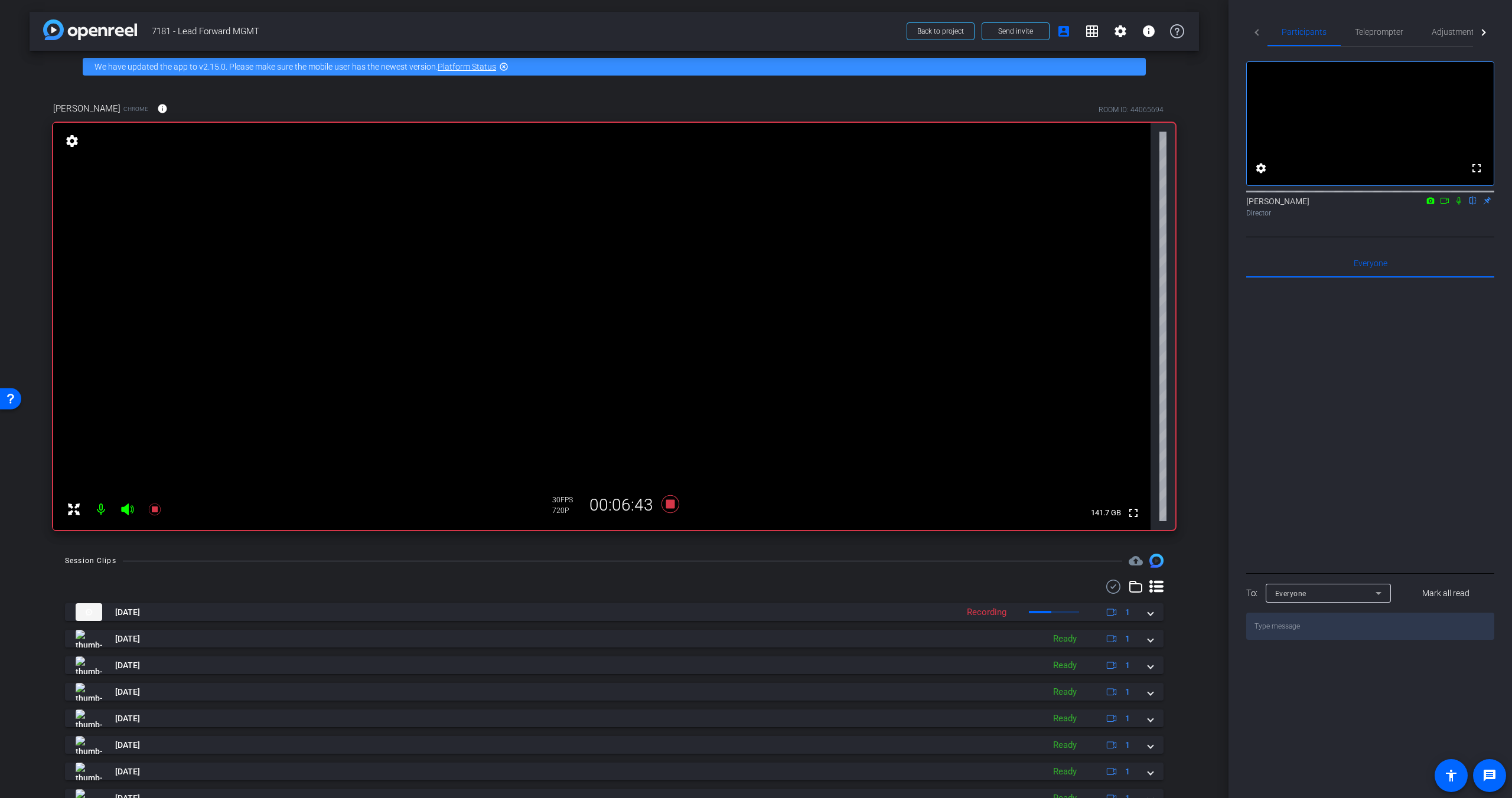
click at [1183, 205] on icon at bounding box center [1458, 200] width 9 height 9
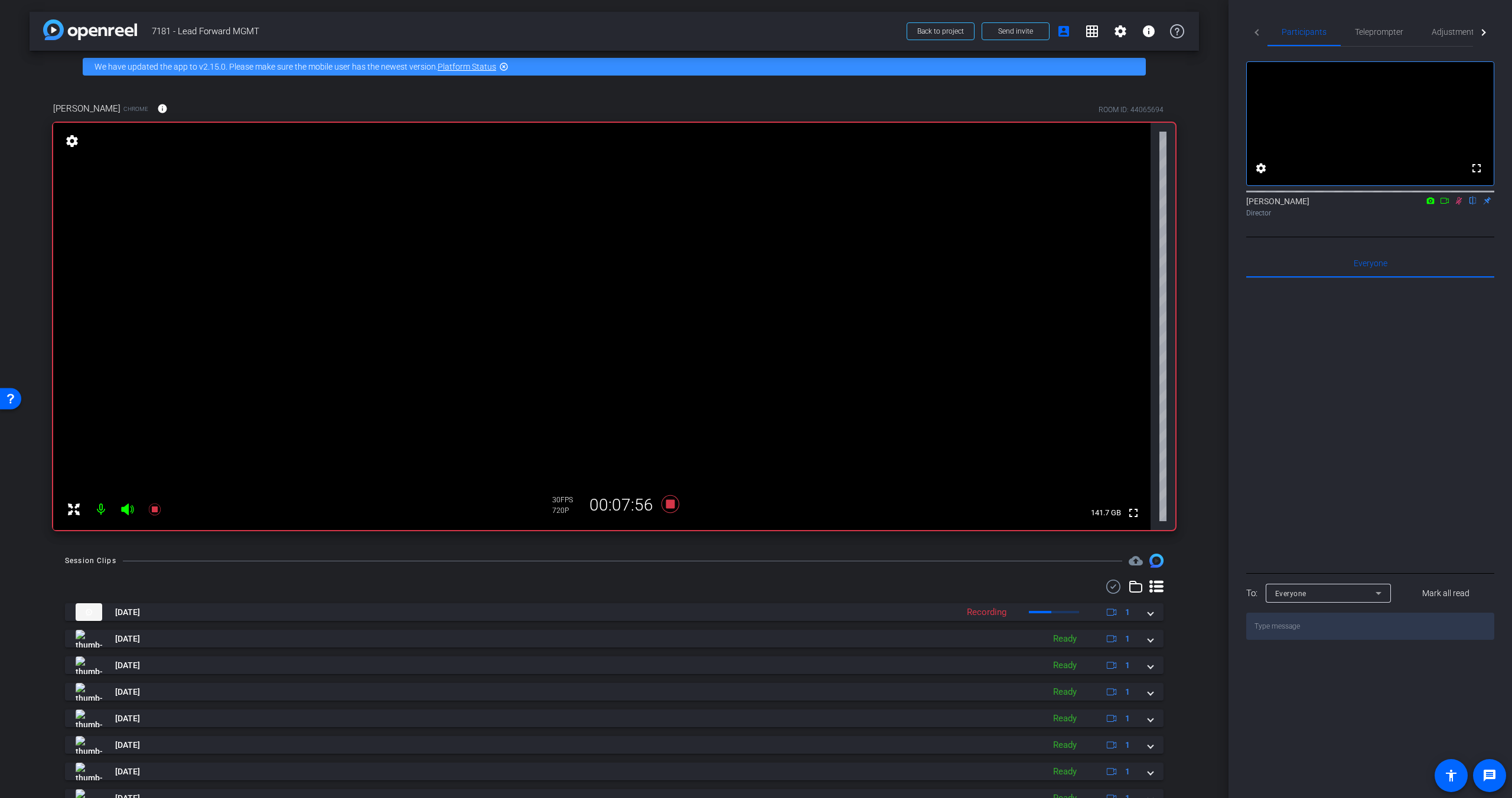
click at [1183, 205] on icon at bounding box center [1459, 201] width 7 height 8
click at [672, 507] on icon at bounding box center [670, 504] width 18 height 18
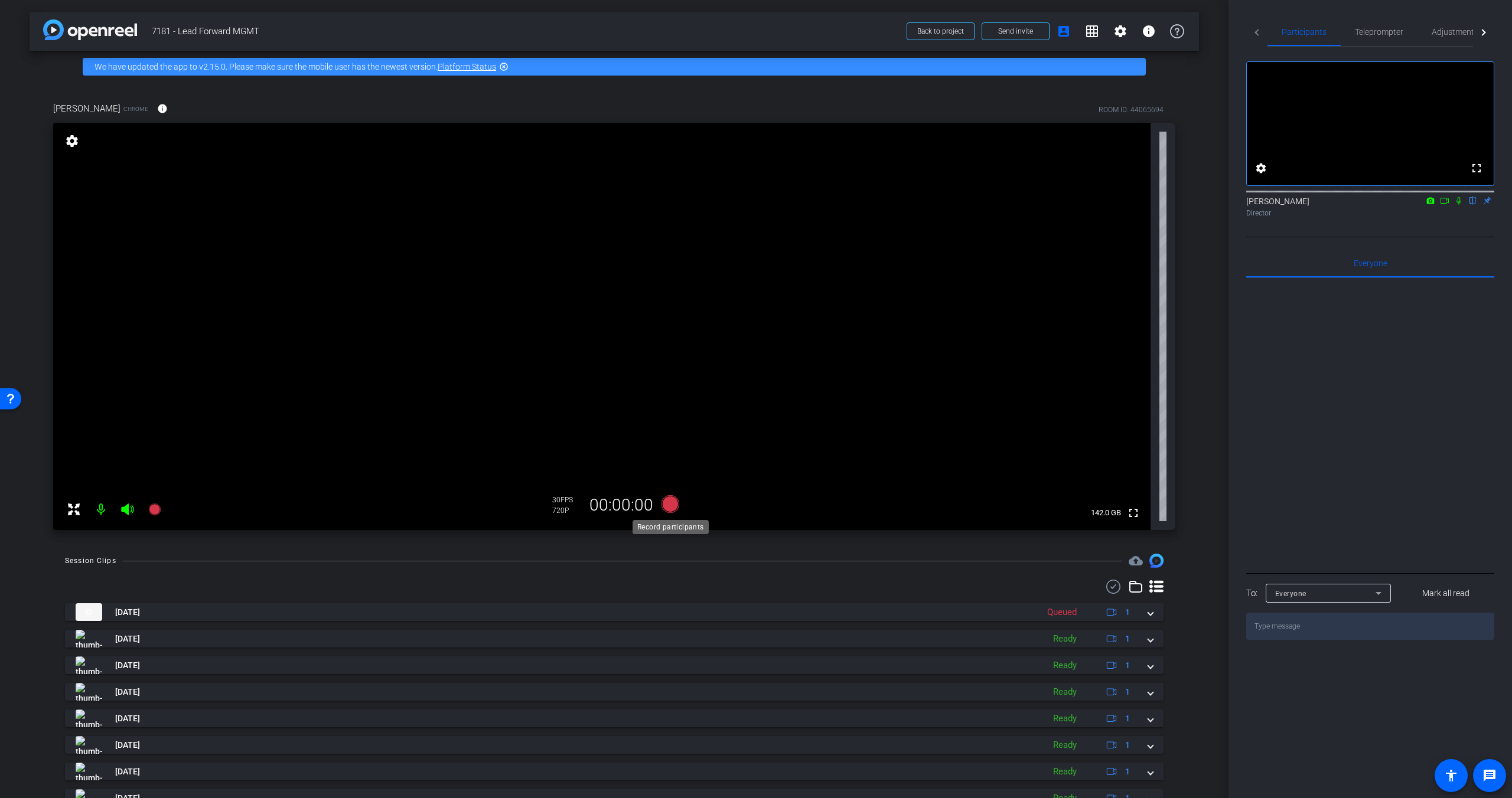
click at [669, 508] on icon at bounding box center [670, 504] width 18 height 18
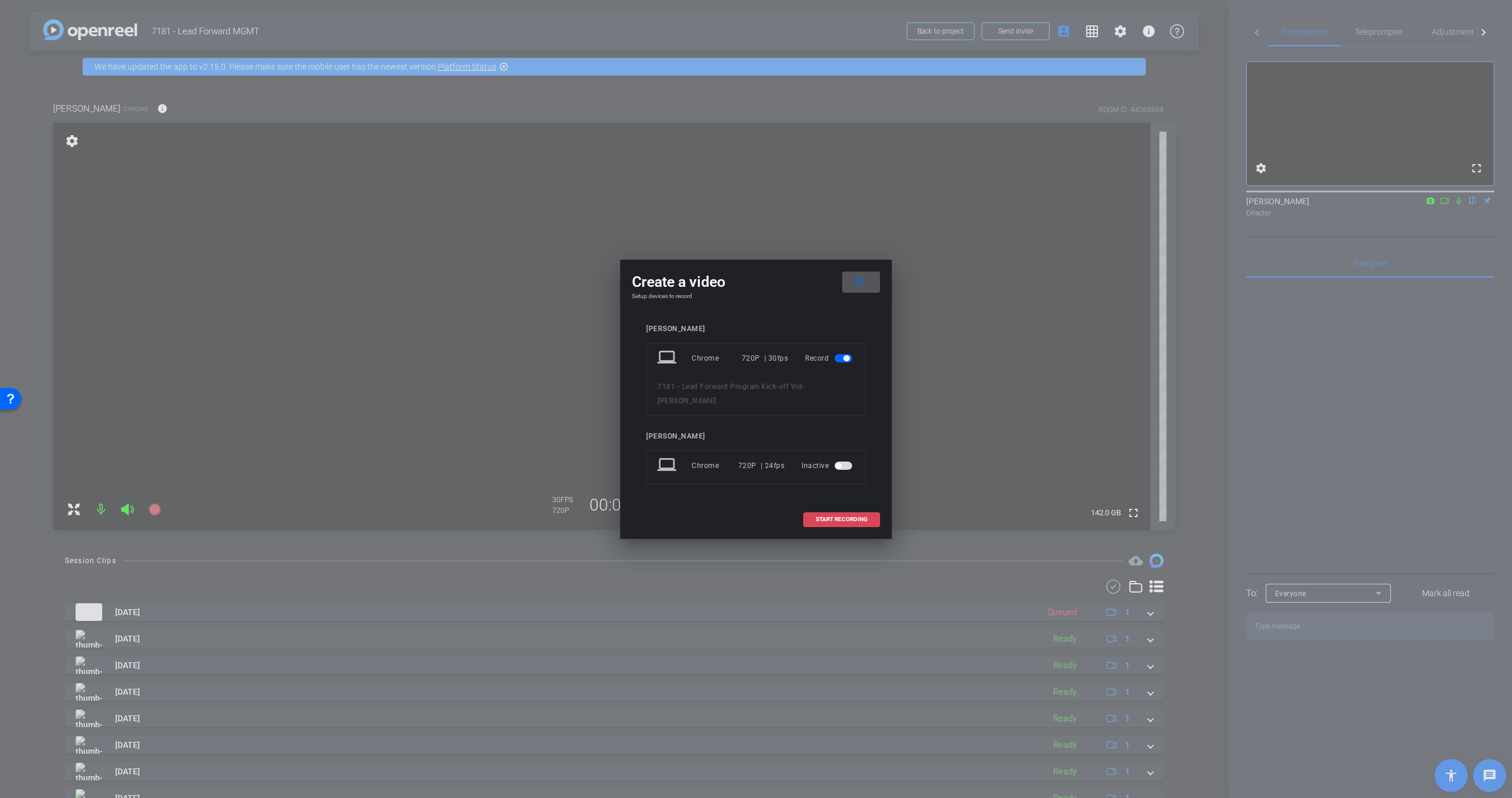
click at [824, 517] on span "START RECORDING" at bounding box center [841, 519] width 52 height 6
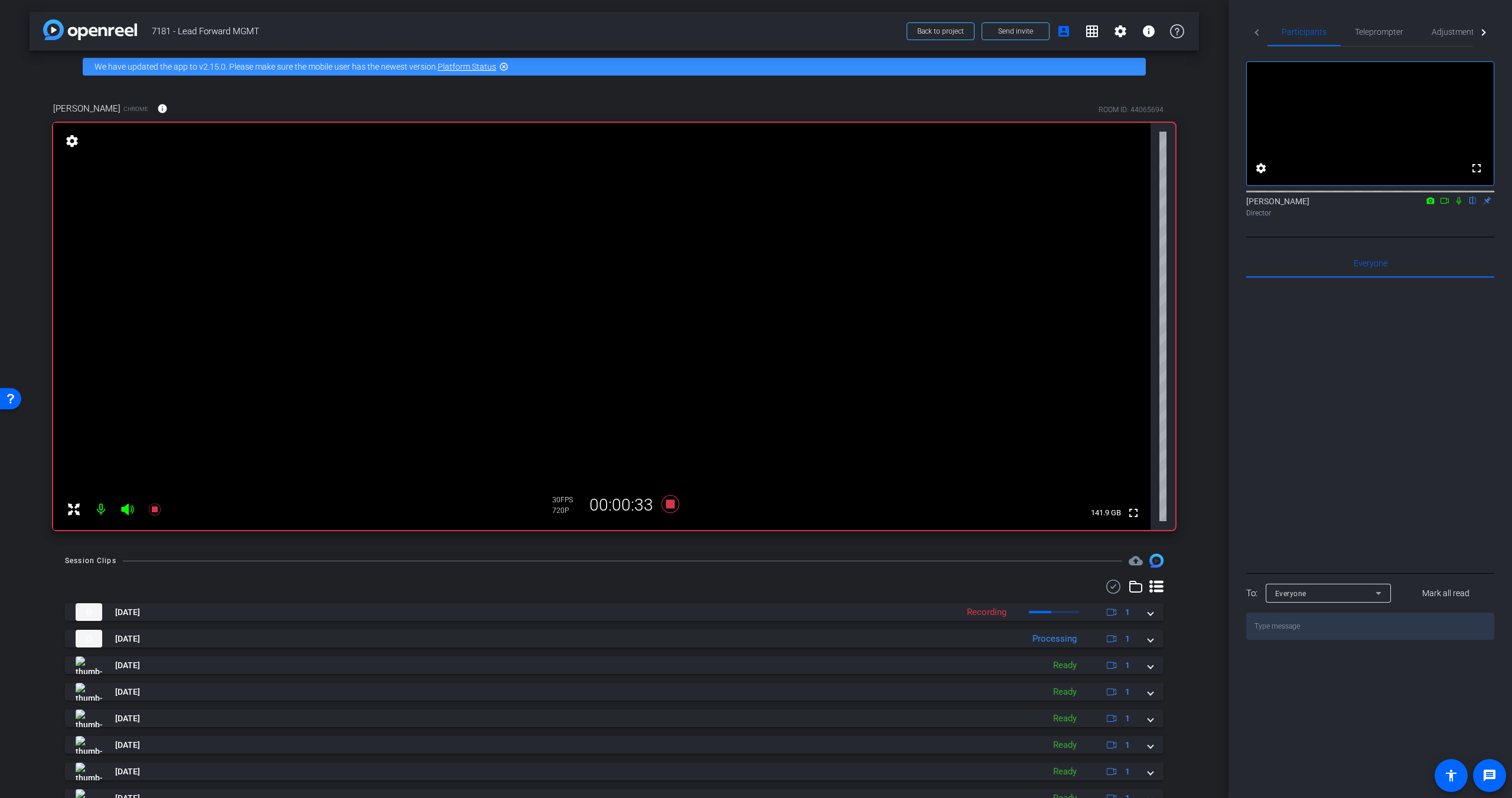
click at [1183, 205] on icon at bounding box center [1458, 200] width 9 height 9
click at [1183, 219] on div "Jon Williams flip Director" at bounding box center [1370, 206] width 248 height 23
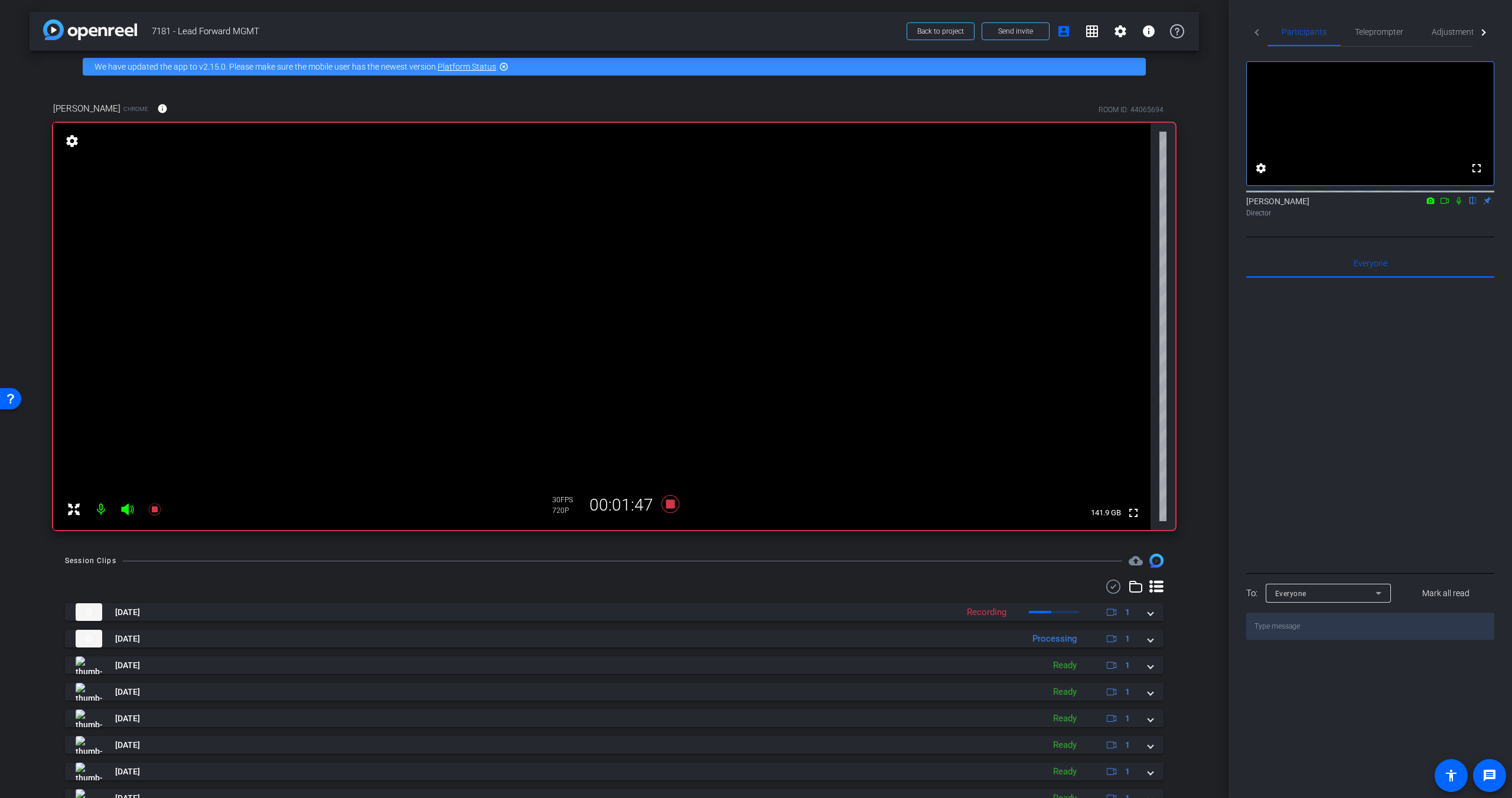
click at [1183, 205] on icon at bounding box center [1458, 200] width 9 height 9
click at [1183, 205] on icon at bounding box center [1459, 201] width 7 height 8
click at [1183, 205] on icon at bounding box center [1458, 200] width 9 height 9
click at [1183, 205] on icon at bounding box center [1459, 201] width 7 height 8
click at [1183, 205] on icon at bounding box center [1458, 201] width 5 height 8
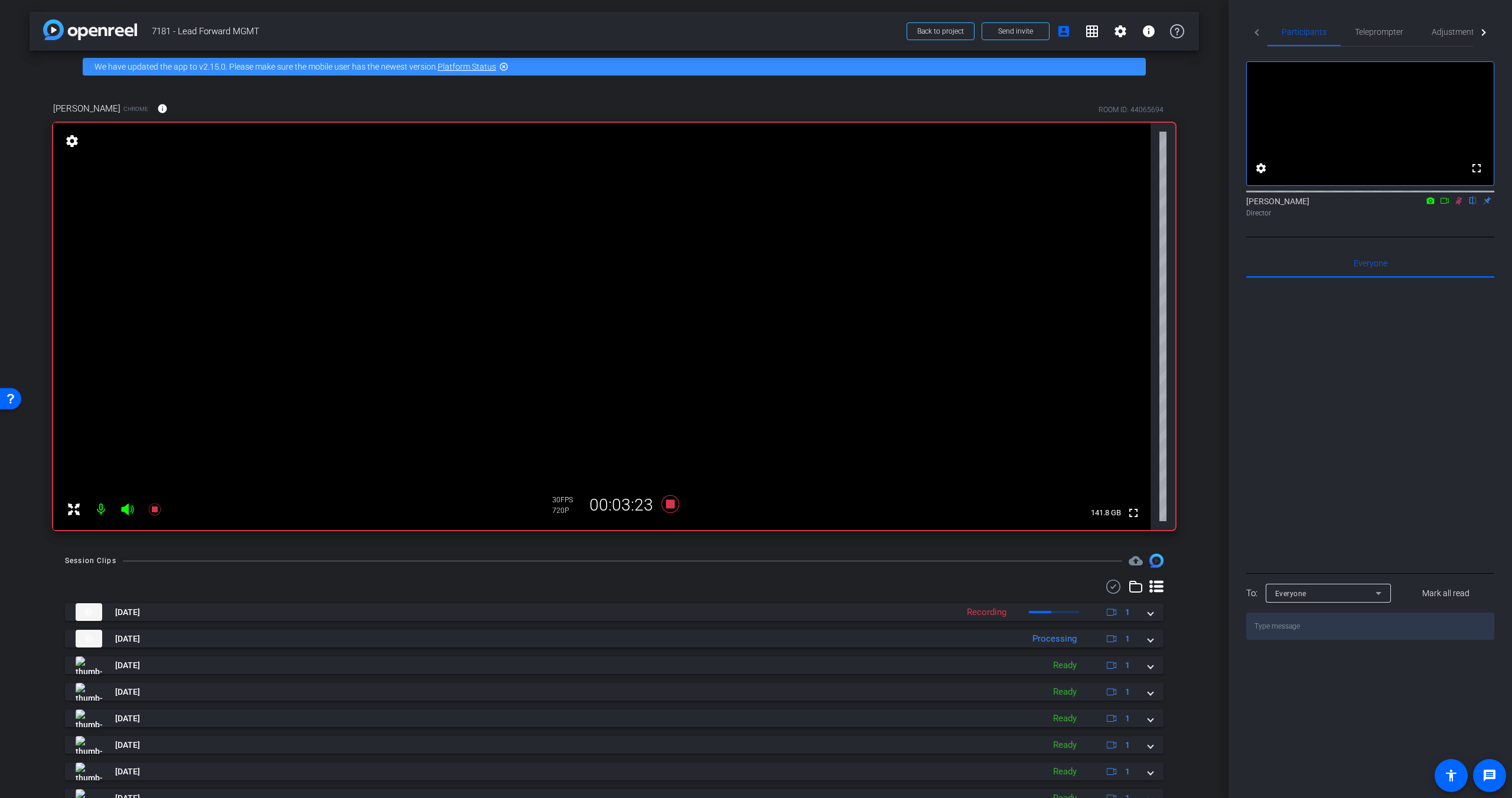
click at [1183, 205] on icon at bounding box center [1458, 200] width 9 height 9
click at [1183, 205] on icon at bounding box center [1458, 201] width 5 height 8
click at [1183, 205] on icon at bounding box center [1459, 201] width 7 height 8
click at [1183, 205] on icon at bounding box center [1458, 201] width 5 height 8
click at [1183, 205] on icon at bounding box center [1459, 201] width 7 height 8
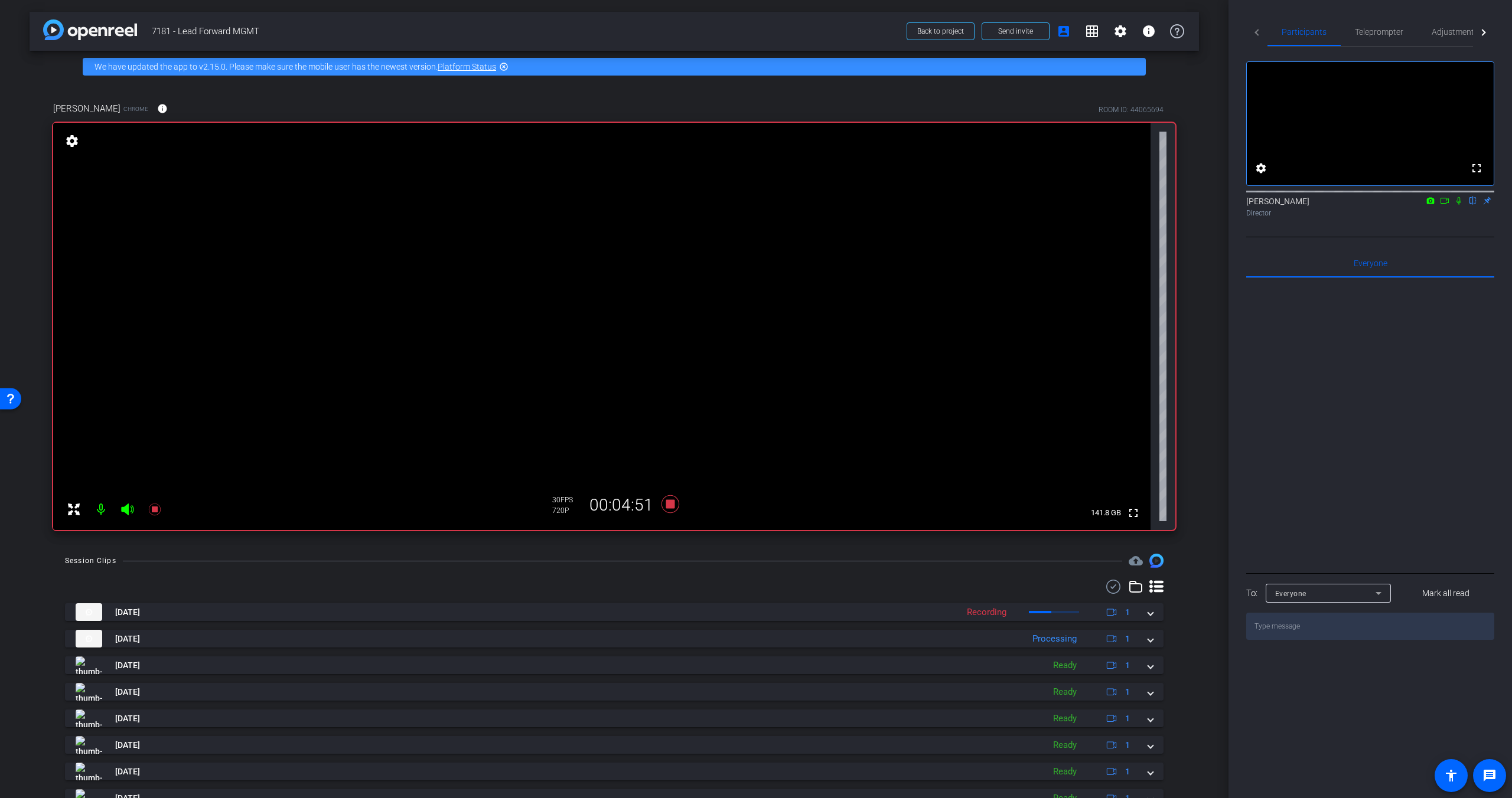
click at [1183, 205] on icon at bounding box center [1458, 201] width 5 height 8
click at [1183, 205] on icon at bounding box center [1458, 200] width 9 height 9
click at [1183, 452] on div "Stanley Yen Chrome info ROOM ID: 44065694 fullscreen settings 141.7 GB 30 FPS 7…" at bounding box center [614, 312] width 1170 height 460
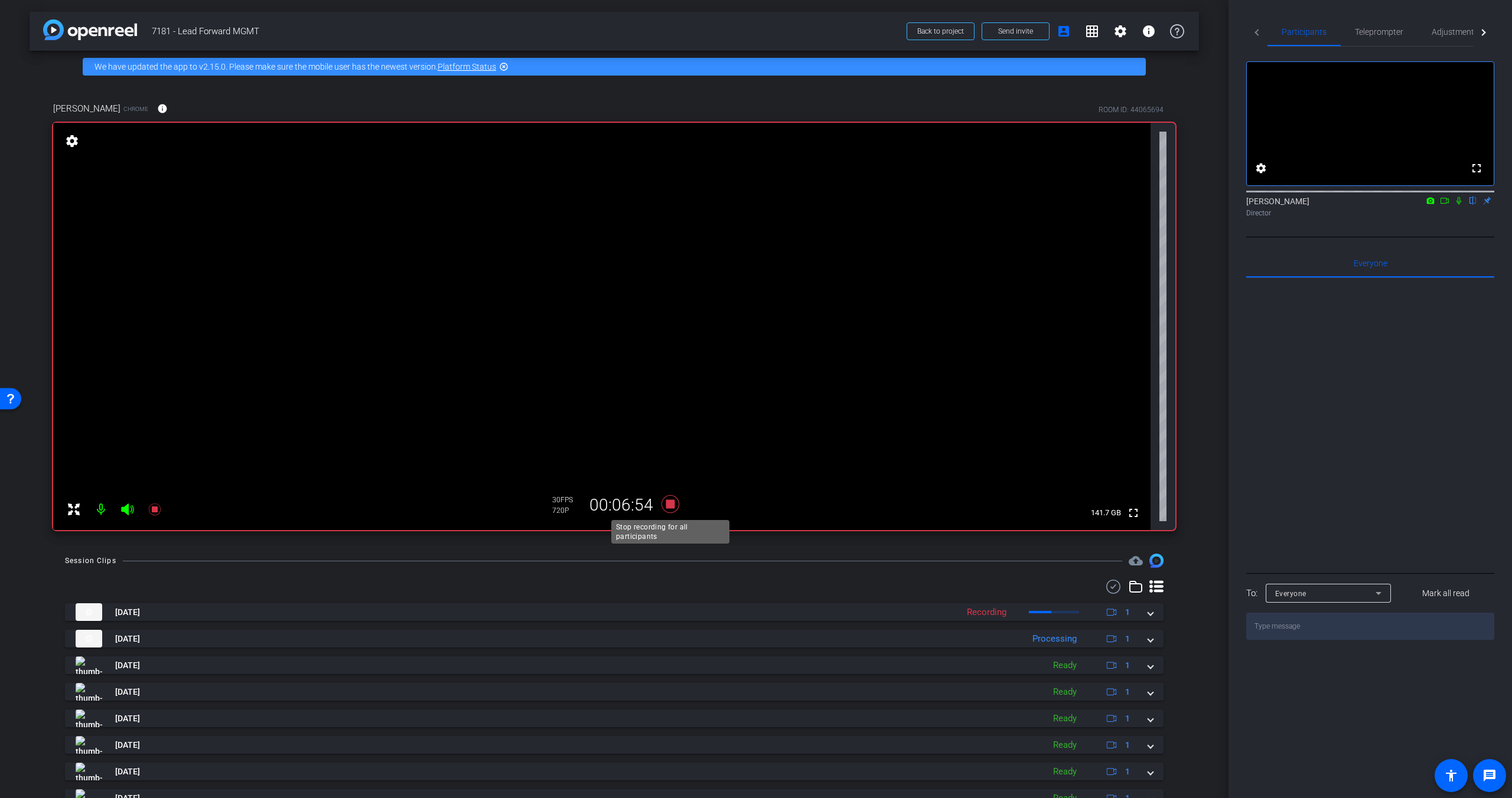
click at [673, 507] on icon at bounding box center [670, 504] width 18 height 18
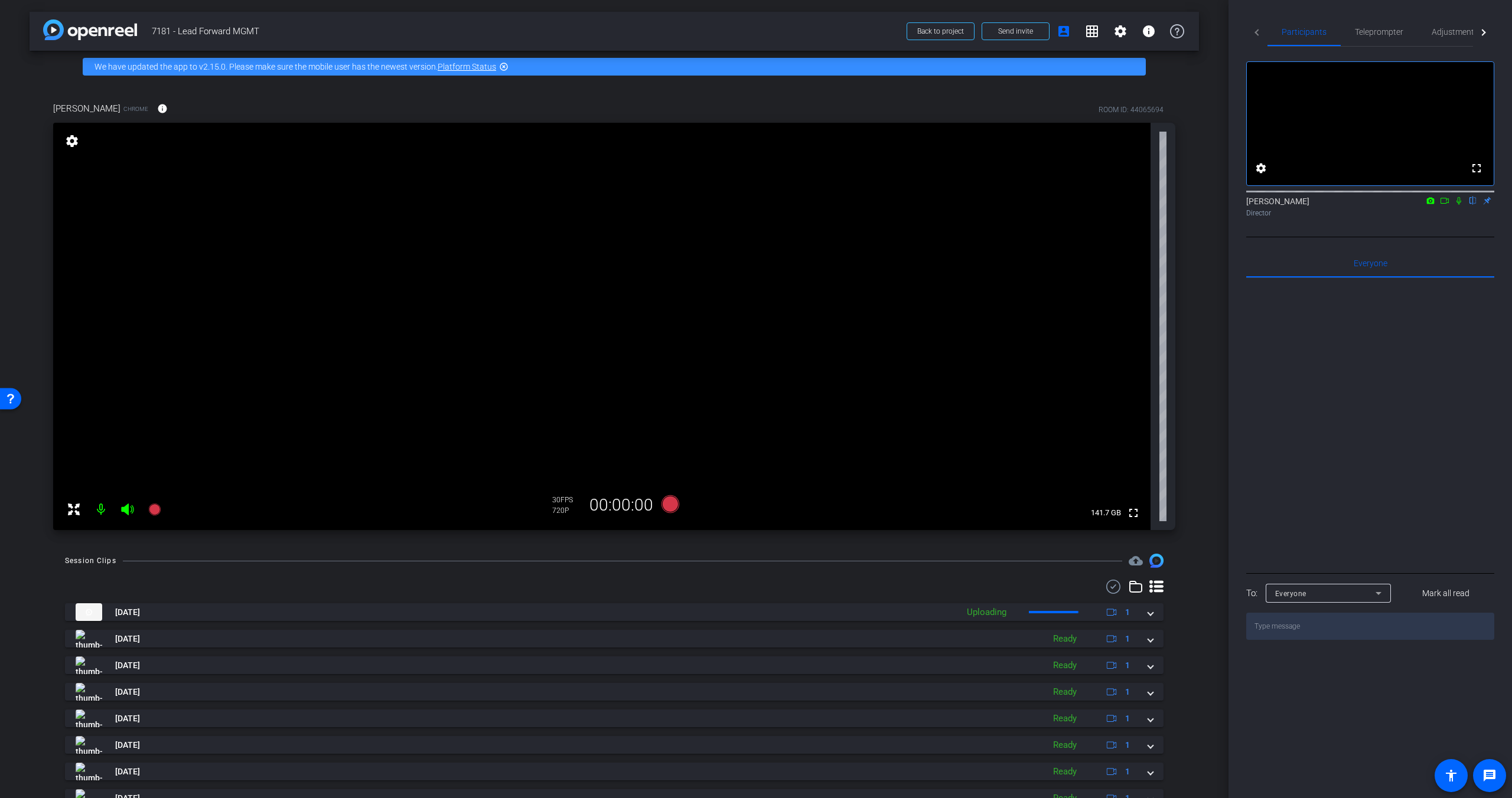
click at [1183, 514] on div "Stanley Yen Chrome info ROOM ID: 44065694 fullscreen settings 141.7 GB 30 FPS 7…" at bounding box center [614, 312] width 1170 height 460
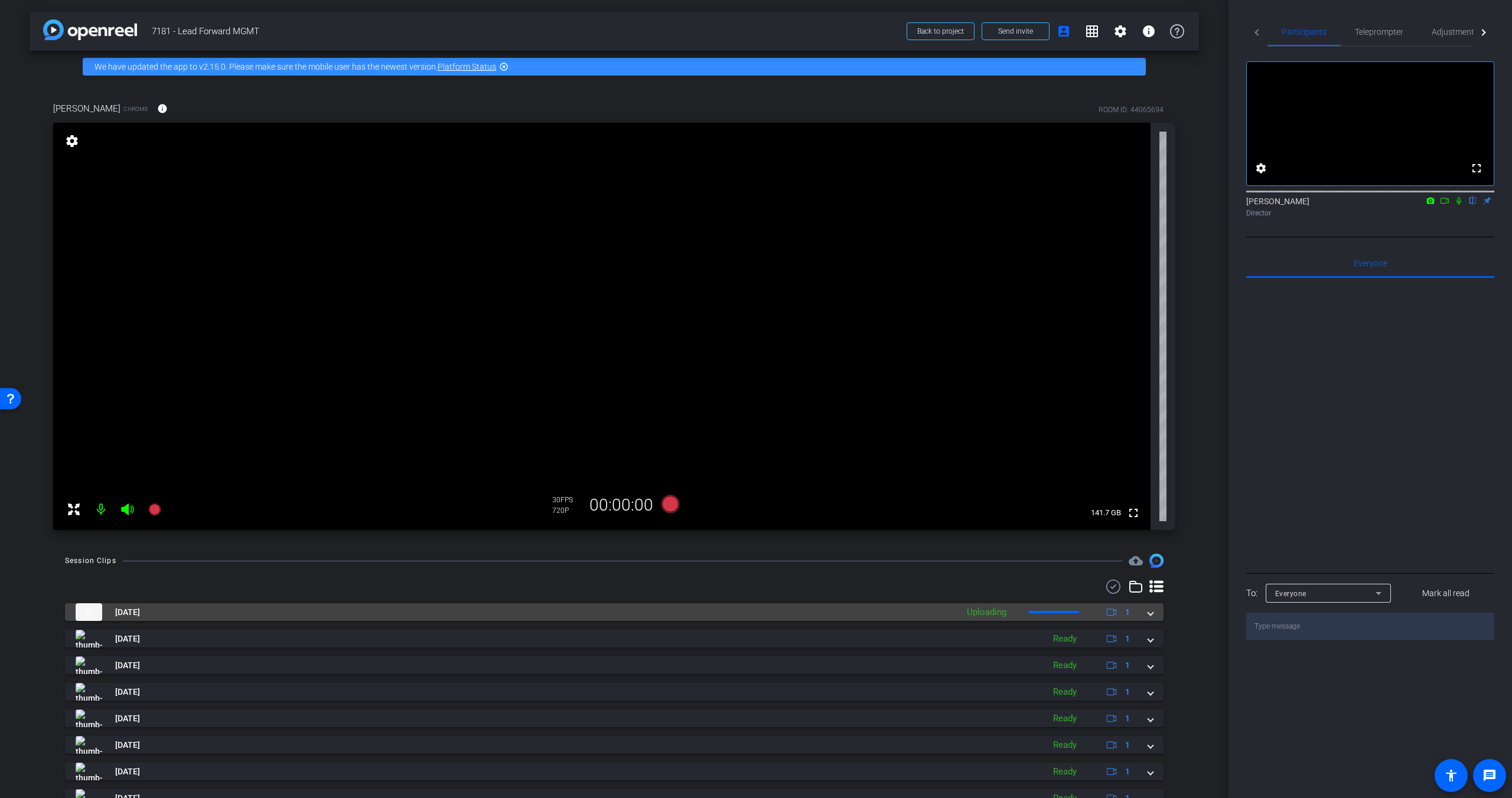
click at [1149, 615] on span at bounding box center [1150, 612] width 5 height 12
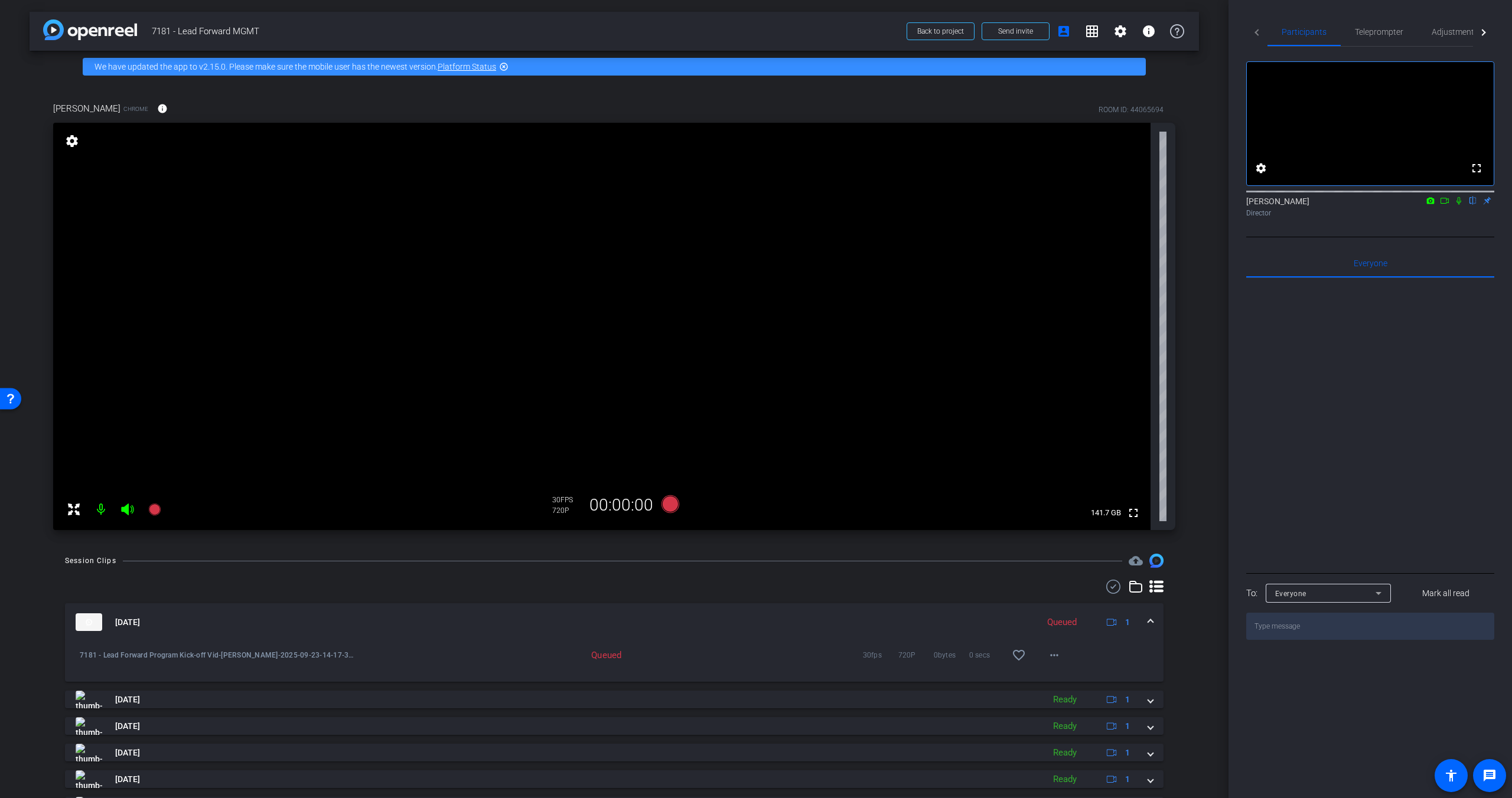
click at [1148, 622] on span at bounding box center [1150, 622] width 5 height 12
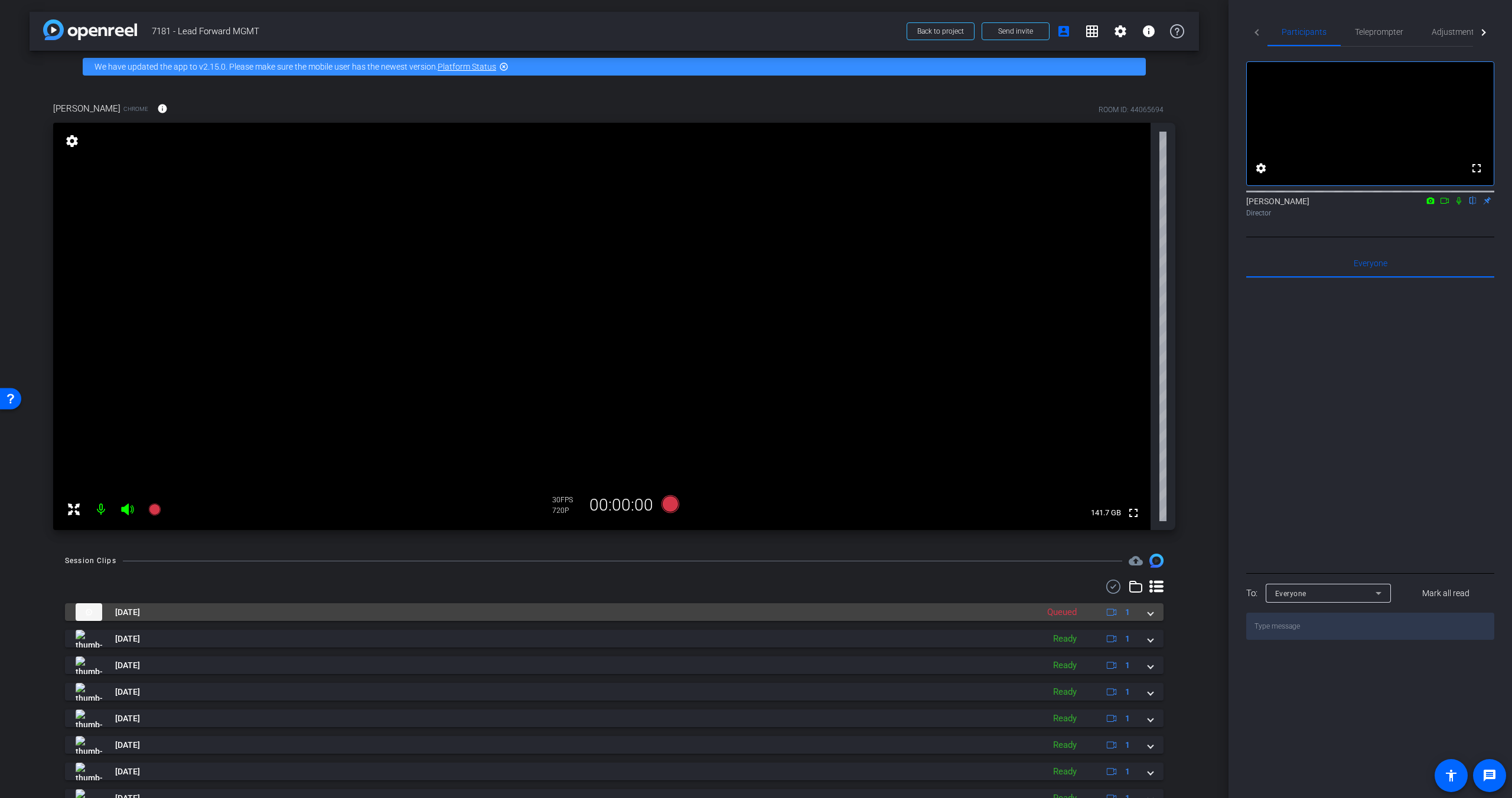
click at [1149, 615] on span at bounding box center [1150, 612] width 5 height 12
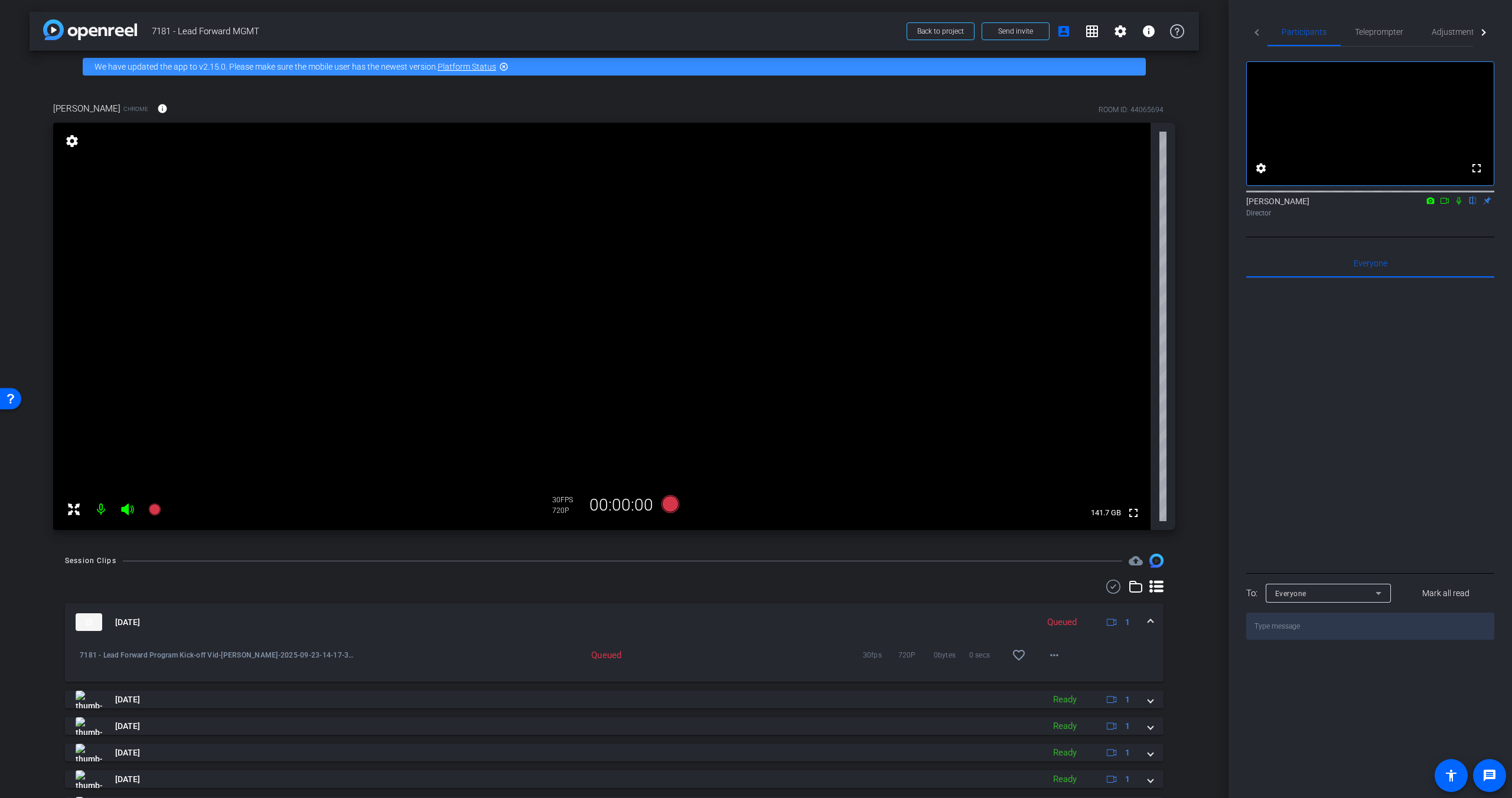
click at [1183, 568] on div "Session Clips cloud_upload Sep 23, 2025 Queued 1 7181 - Lead Forward Program Ki…" at bounding box center [614, 758] width 1170 height 409
click at [1183, 501] on div "arrow_back 7181 - Lead Forward MGMT Back to project Send invite account_box gri…" at bounding box center [614, 399] width 1228 height 798
click at [1183, 496] on div "arrow_back 7181 - Lead Forward MGMT Back to project Send invite account_box gri…" at bounding box center [614, 399] width 1228 height 798
click at [1183, 510] on div "arrow_back 7181 - Lead Forward MGMT Back to project Send invite account_box gri…" at bounding box center [614, 399] width 1228 height 798
click at [504, 66] on mat-icon "highlight_off" at bounding box center [504, 67] width 9 height 9
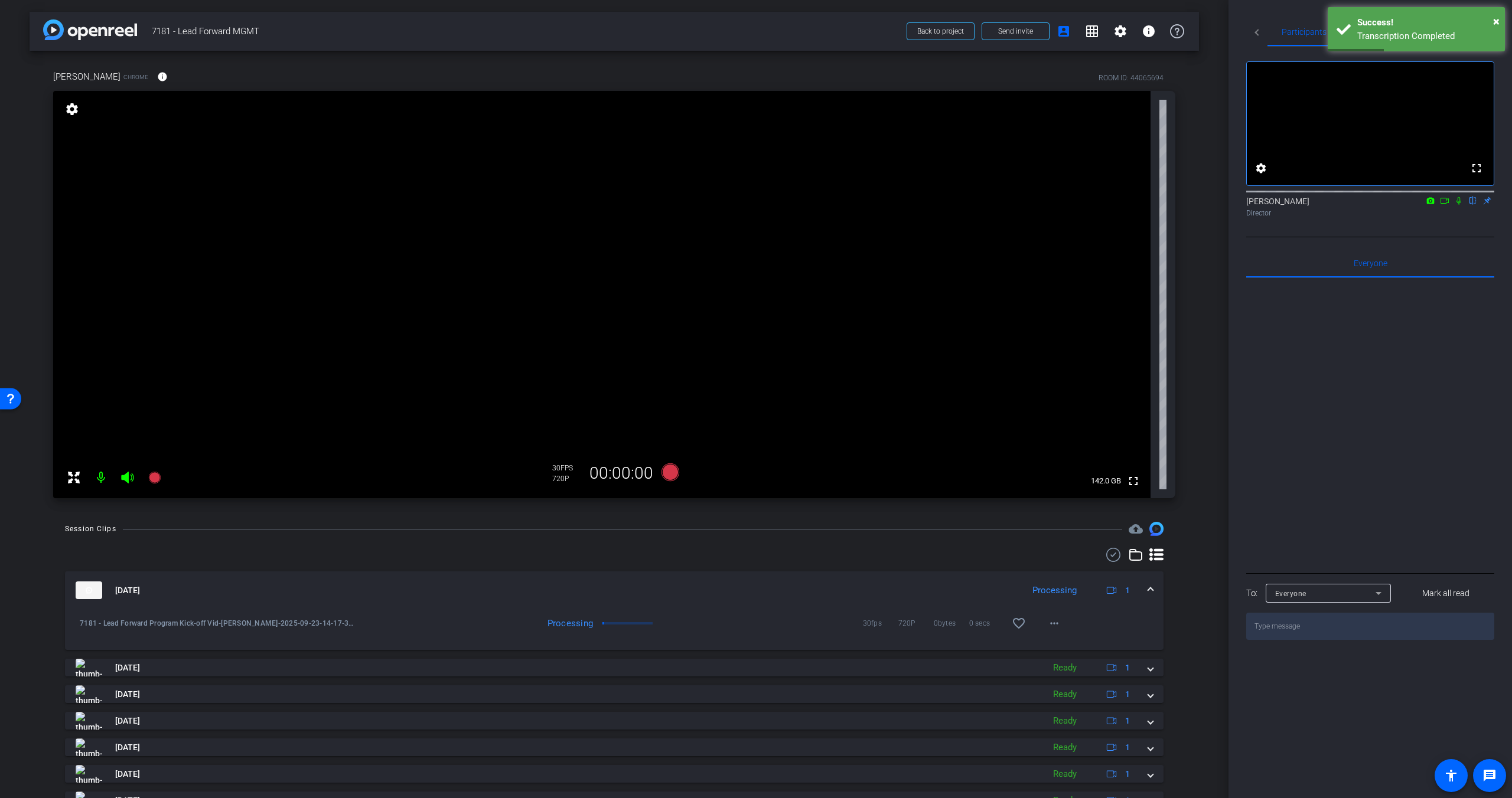
click at [1183, 247] on div "Stanley Yen Chrome info ROOM ID: 44065694 fullscreen settings 142.0 GB 30 FPS 7…" at bounding box center [614, 281] width 1170 height 460
click at [1183, 191] on div "arrow_back 7181 - Lead Forward MGMT Back to project Send invite account_box gri…" at bounding box center [614, 399] width 1228 height 798
click at [1183, 81] on div "arrow_back 7181 - Lead Forward MGMT Back to project Send invite account_box gri…" at bounding box center [614, 399] width 1228 height 798
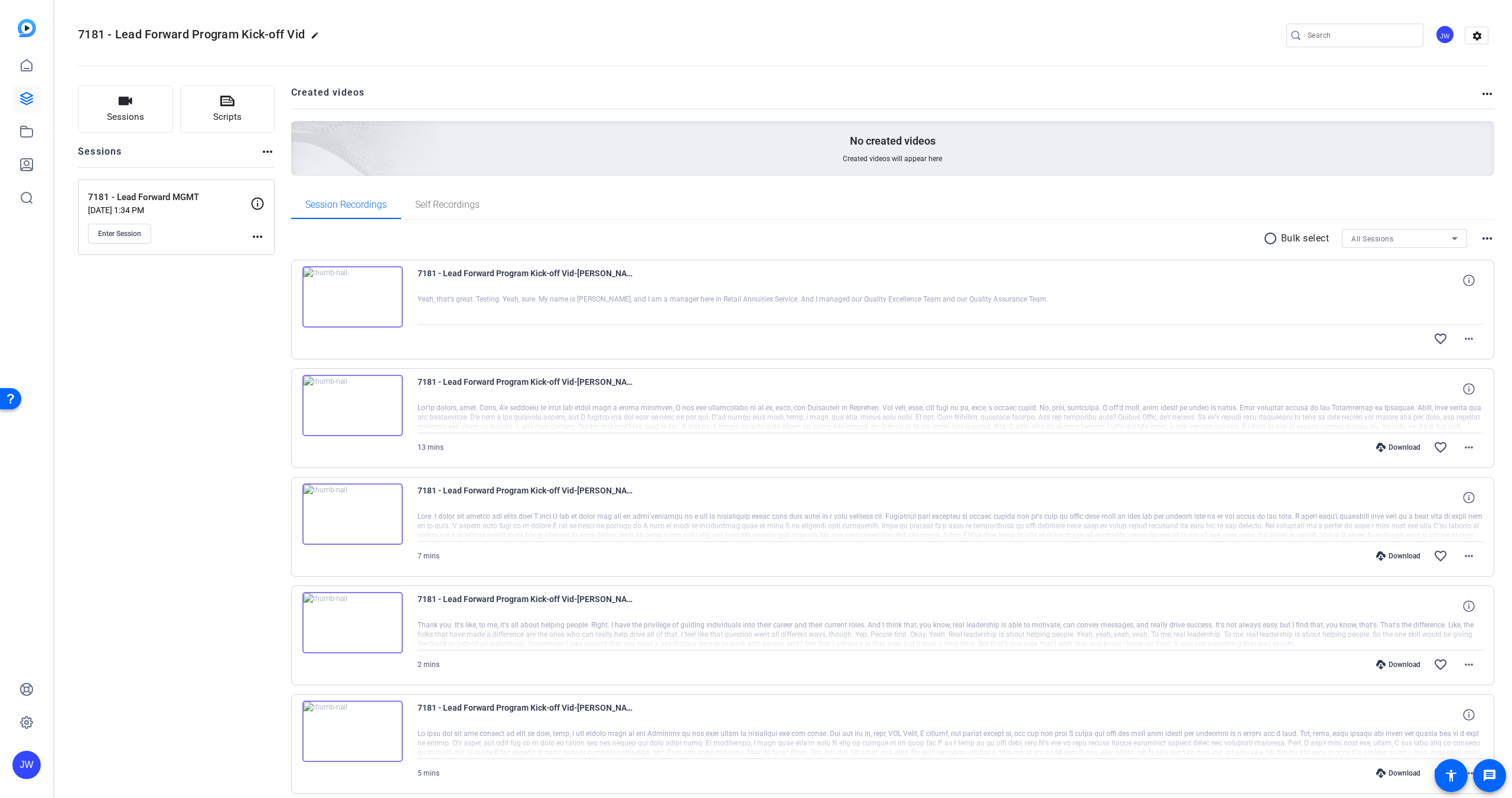
click at [378, 306] on img at bounding box center [352, 297] width 100 height 62
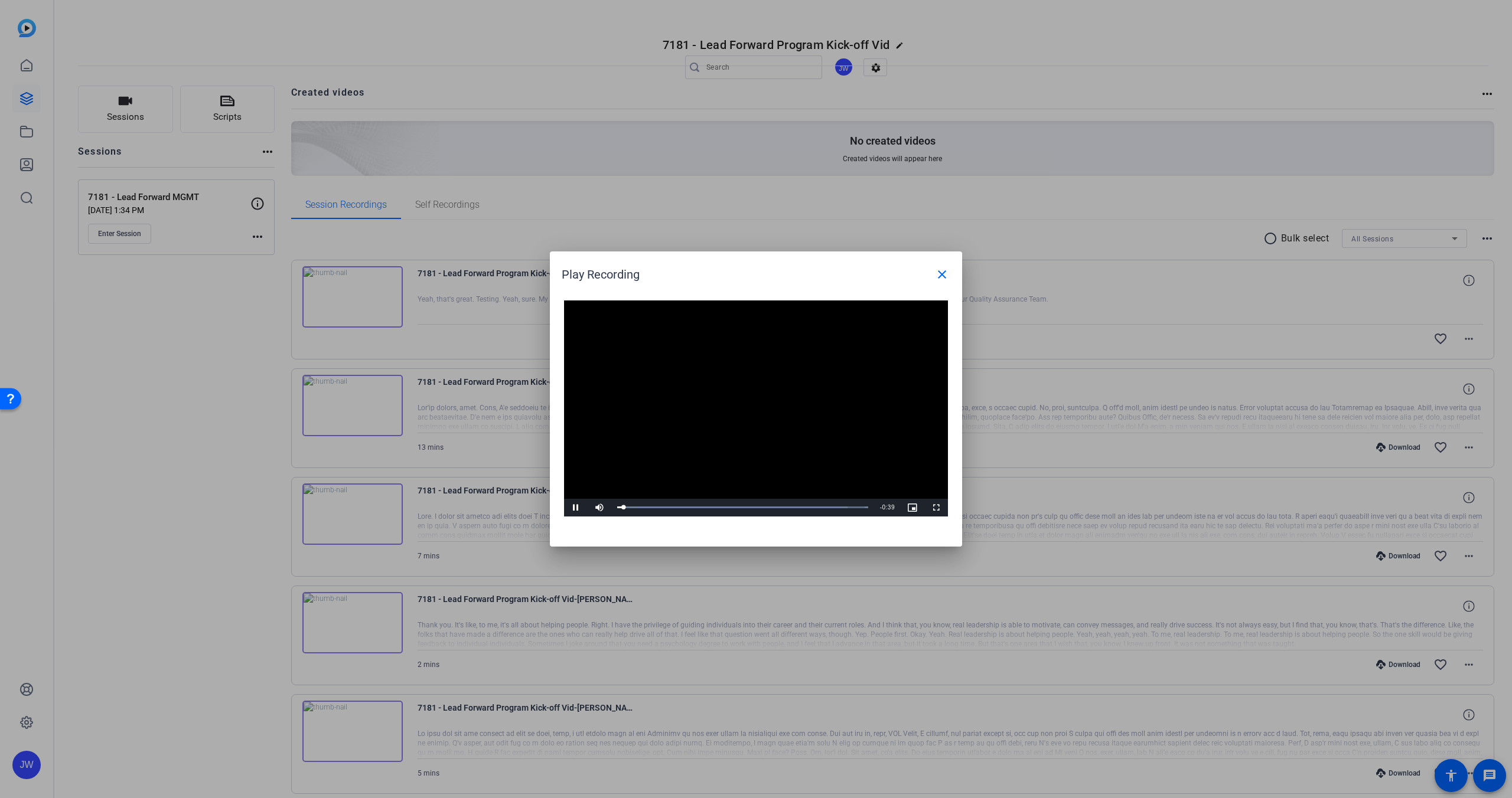
click at [765, 425] on video "Video Player" at bounding box center [756, 408] width 384 height 216
click at [579, 508] on span "Video Player" at bounding box center [576, 508] width 24 height 0
click at [688, 508] on div "Loaded : 100.00% 0:10 0:04" at bounding box center [742, 507] width 251 height 3
click at [733, 507] on div "Loaded : 100.00% 0:18 0:18" at bounding box center [742, 507] width 251 height 3
click at [763, 507] on div "Loaded : 100.00% 0:23 0:20" at bounding box center [742, 507] width 251 height 3
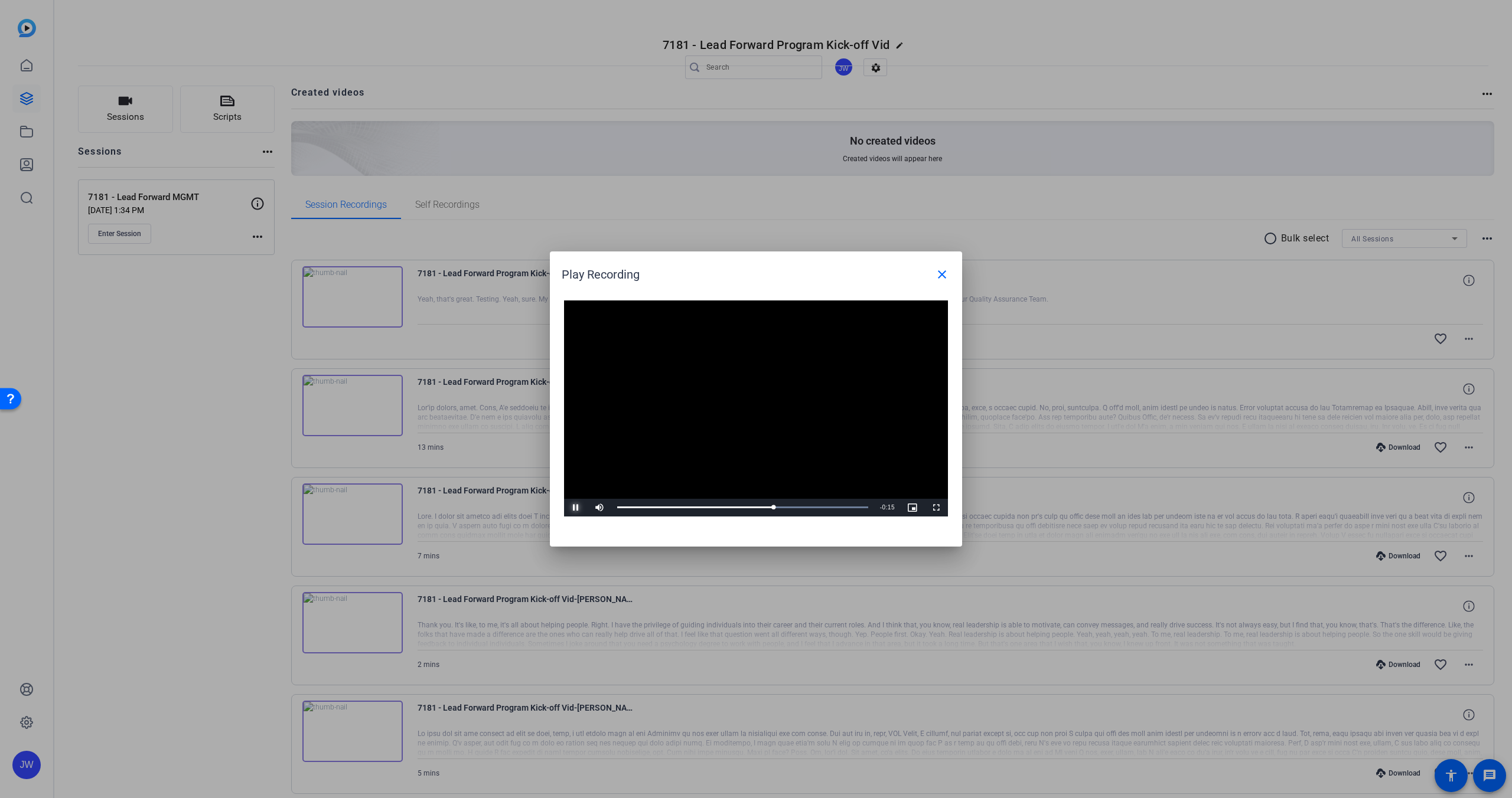
click at [578, 508] on span "Video Player" at bounding box center [576, 508] width 24 height 0
click at [943, 276] on mat-icon "close" at bounding box center [942, 275] width 14 height 14
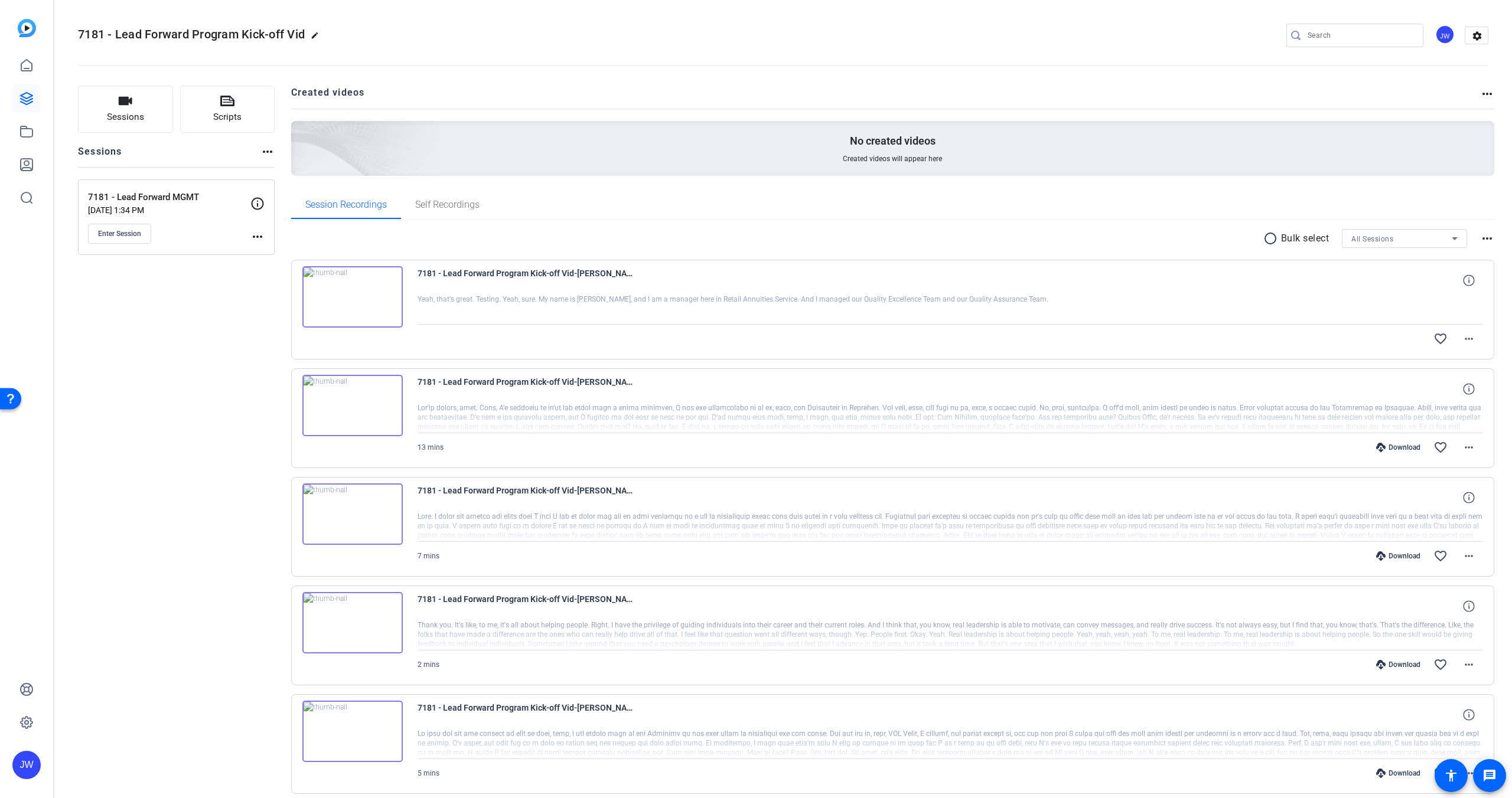
drag, startPoint x: 379, startPoint y: 33, endPoint x: 368, endPoint y: 62, distance: 31.0
click at [379, 33] on div "7181 - Lead Forward Program Kick-off Vid edit JW settings" at bounding box center [783, 35] width 1410 height 18
click at [177, 300] on div "Sessions Scripts Sessions more_horiz 7181 - Lead Forward MGMT Sep 16, 2025 @ 1:…" at bounding box center [176, 568] width 196 height 964
